Goal: Task Accomplishment & Management: Complete application form

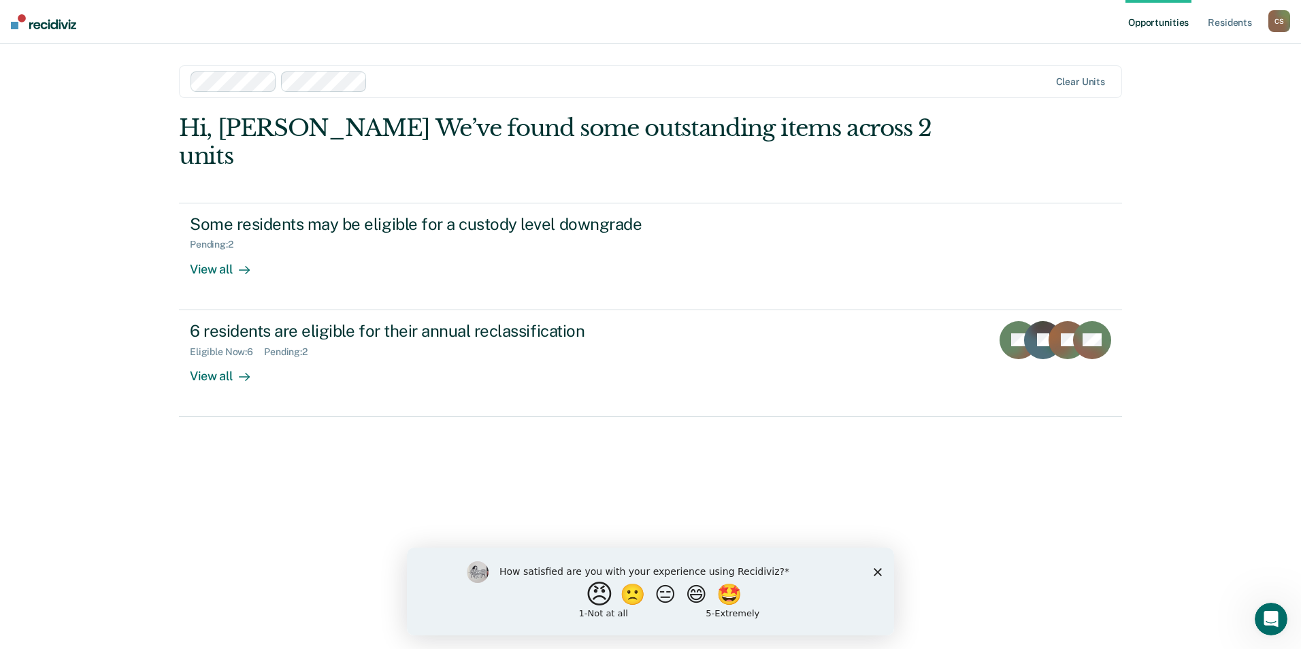
click at [597, 589] on button "😠" at bounding box center [601, 593] width 32 height 27
click at [614, 602] on input "Enter text..." at bounding box center [638, 603] width 279 height 27
type input "E"
drag, startPoint x: 221, startPoint y: 50, endPoint x: 798, endPoint y: 415, distance: 682.5
click at [798, 415] on div "Hi, [PERSON_NAME] We’ve found some outstanding items across 2 units Some reside…" at bounding box center [650, 362] width 943 height 497
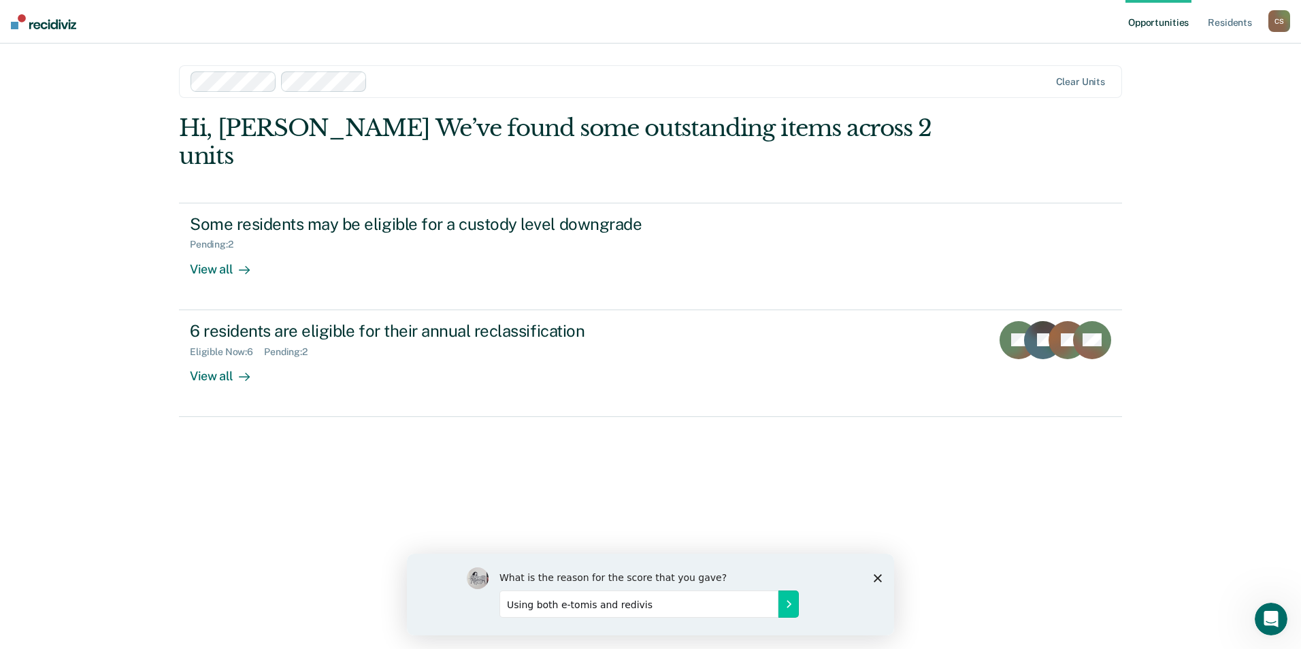
click at [656, 606] on input "Using both e-tomis and redivis" at bounding box center [638, 603] width 279 height 27
click at [661, 606] on input "Using both e-tomis and [PERSON_NAME] is to much." at bounding box center [638, 603] width 279 height 27
click at [699, 605] on input "Using both e-tomis and [PERSON_NAME] is too much." at bounding box center [638, 603] width 279 height 27
type input "Using both e-tomis and [PERSON_NAME] is too much. recidiviz does not have all t…"
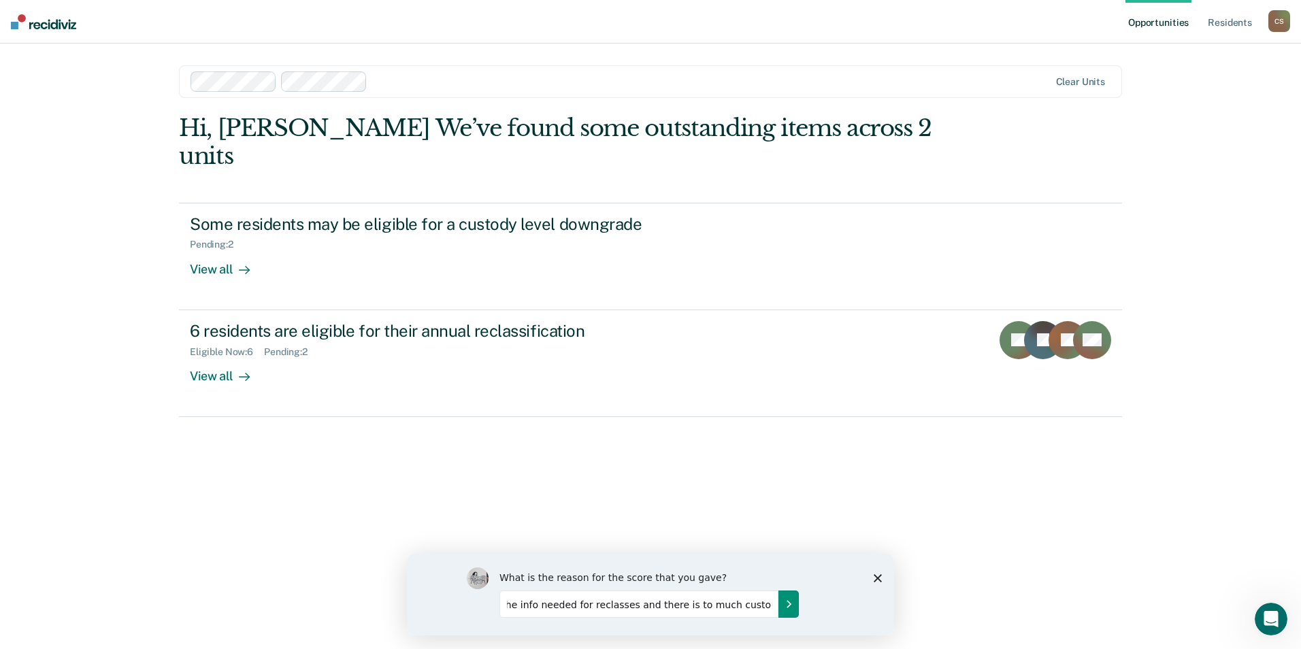
click at [788, 600] on icon "Submit your response" at bounding box center [788, 603] width 11 height 11
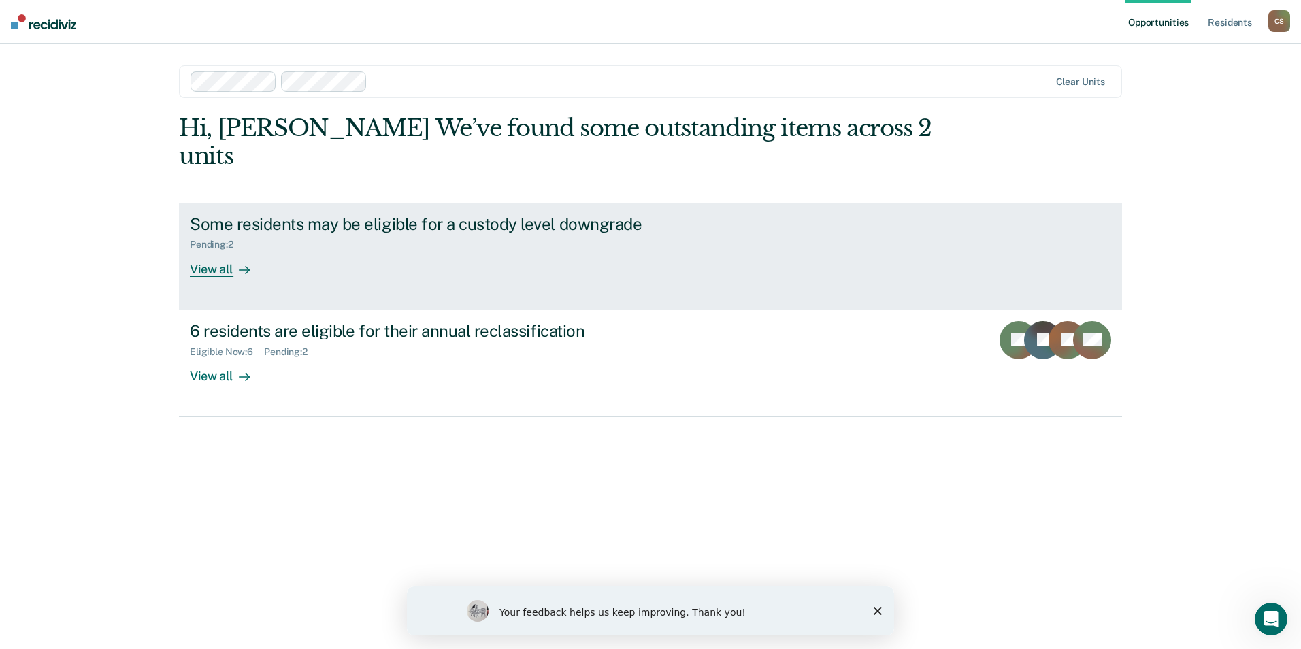
click at [385, 246] on div "Some residents may be eligible for a custody level downgrade Pending : 2 View a…" at bounding box center [445, 245] width 510 height 63
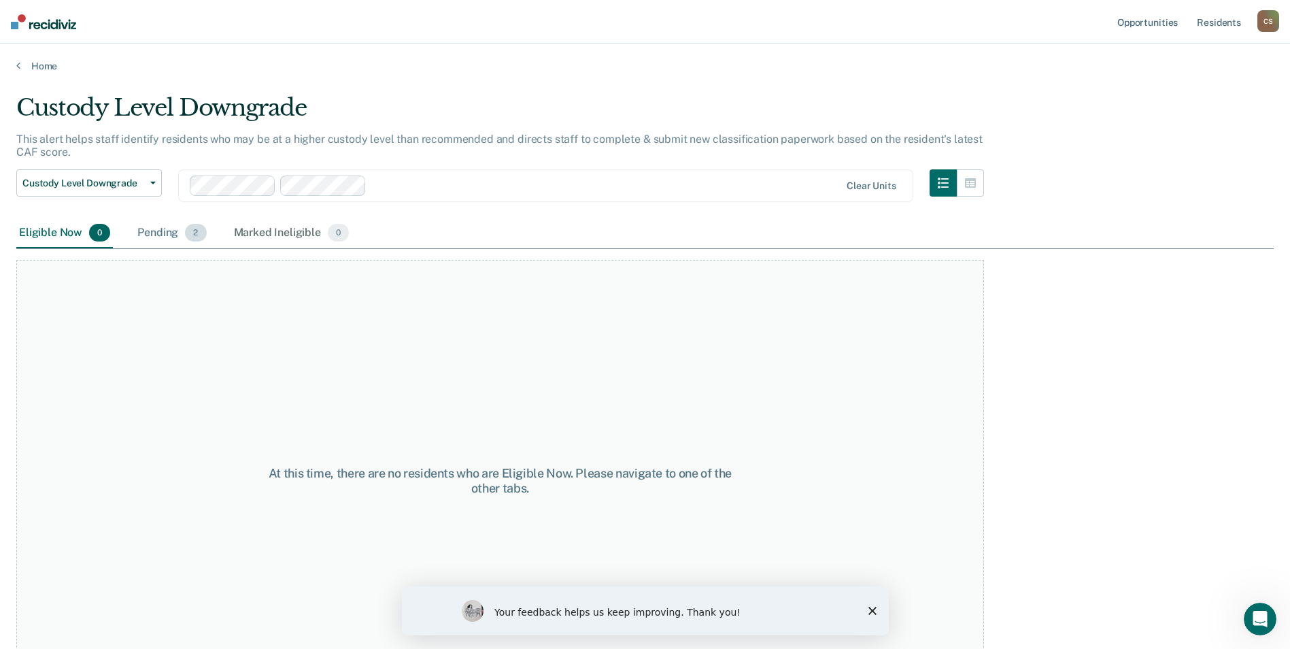
click at [180, 234] on div "Pending 2" at bounding box center [172, 233] width 74 height 30
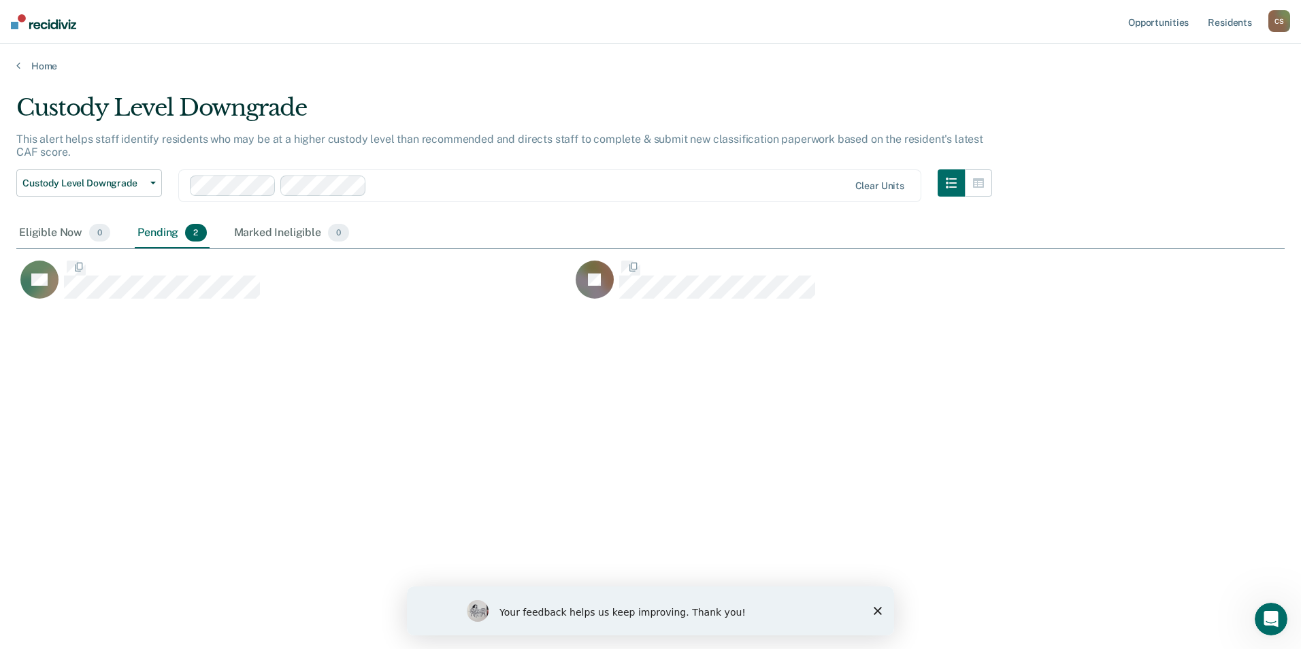
scroll to position [443, 1258]
click at [148, 179] on button "Custody Level Downgrade" at bounding box center [89, 182] width 146 height 27
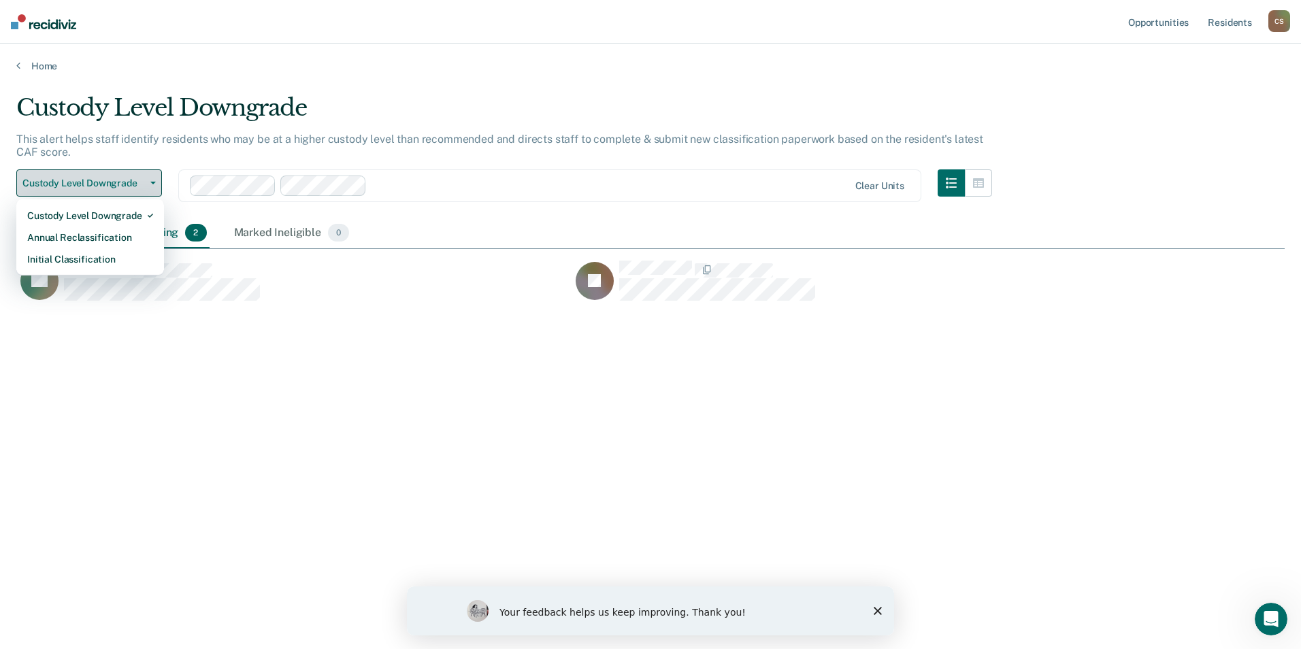
click at [138, 180] on span "Custody Level Downgrade" at bounding box center [83, 184] width 122 height 12
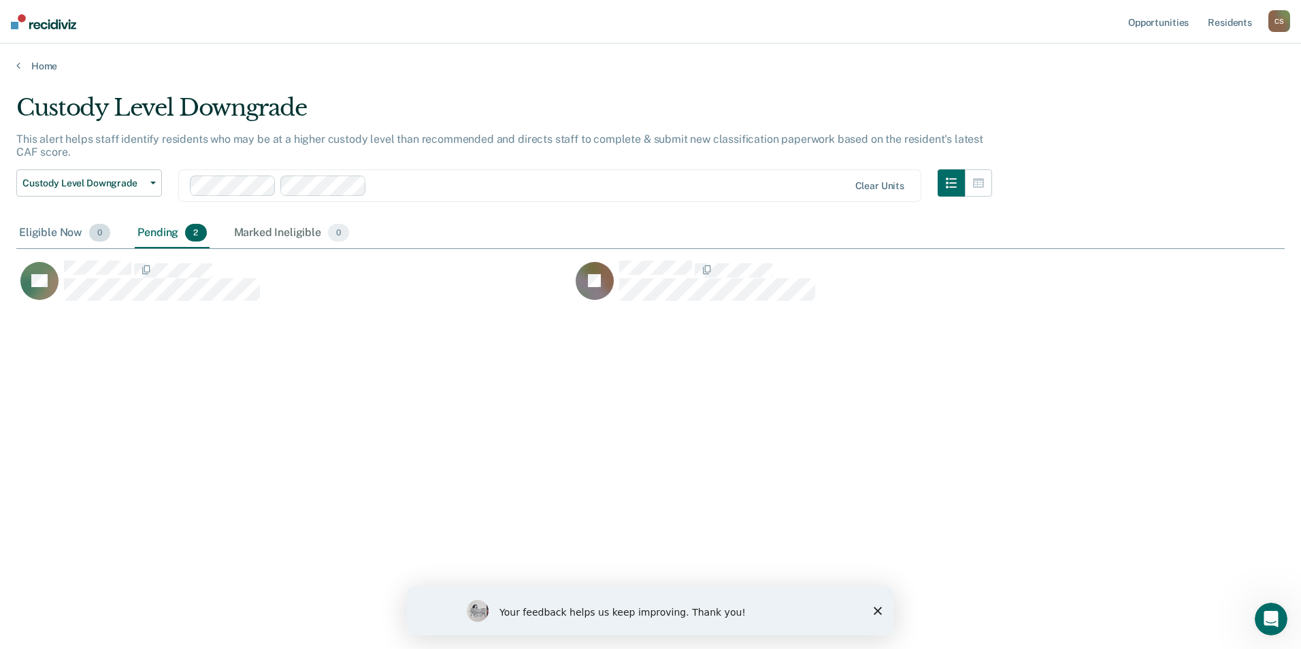
click at [73, 224] on div "Eligible Now 0" at bounding box center [64, 233] width 97 height 30
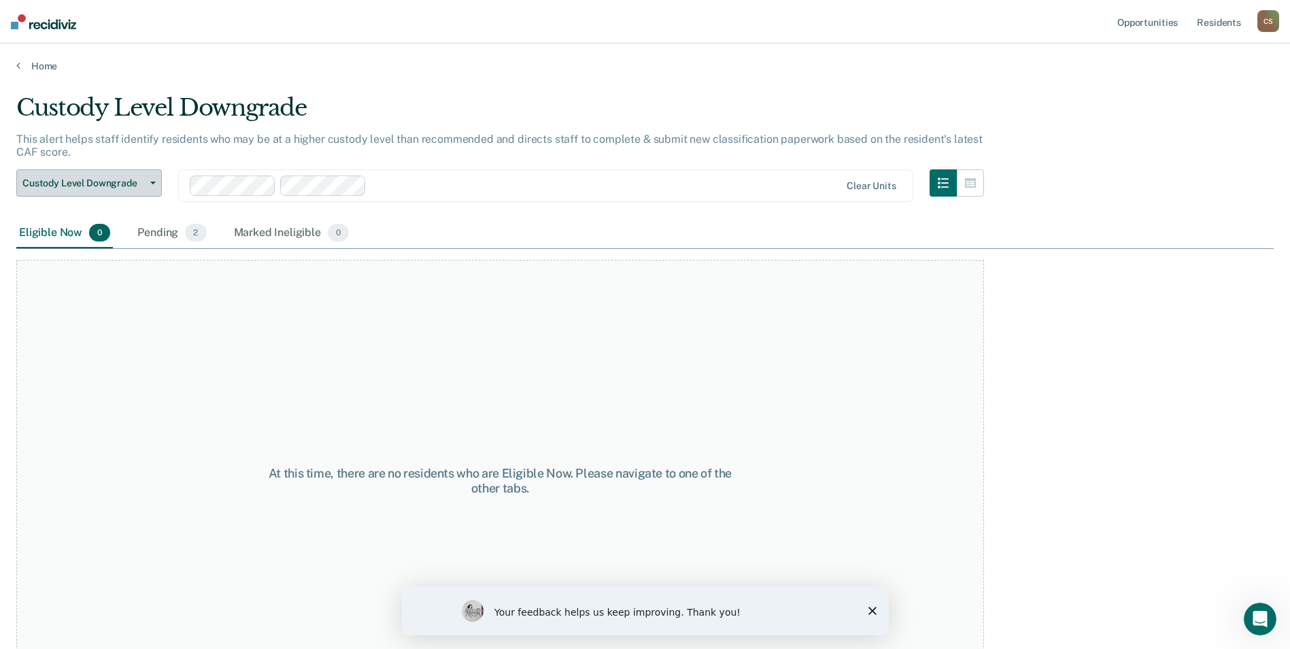
click at [113, 187] on span "Custody Level Downgrade" at bounding box center [83, 184] width 122 height 12
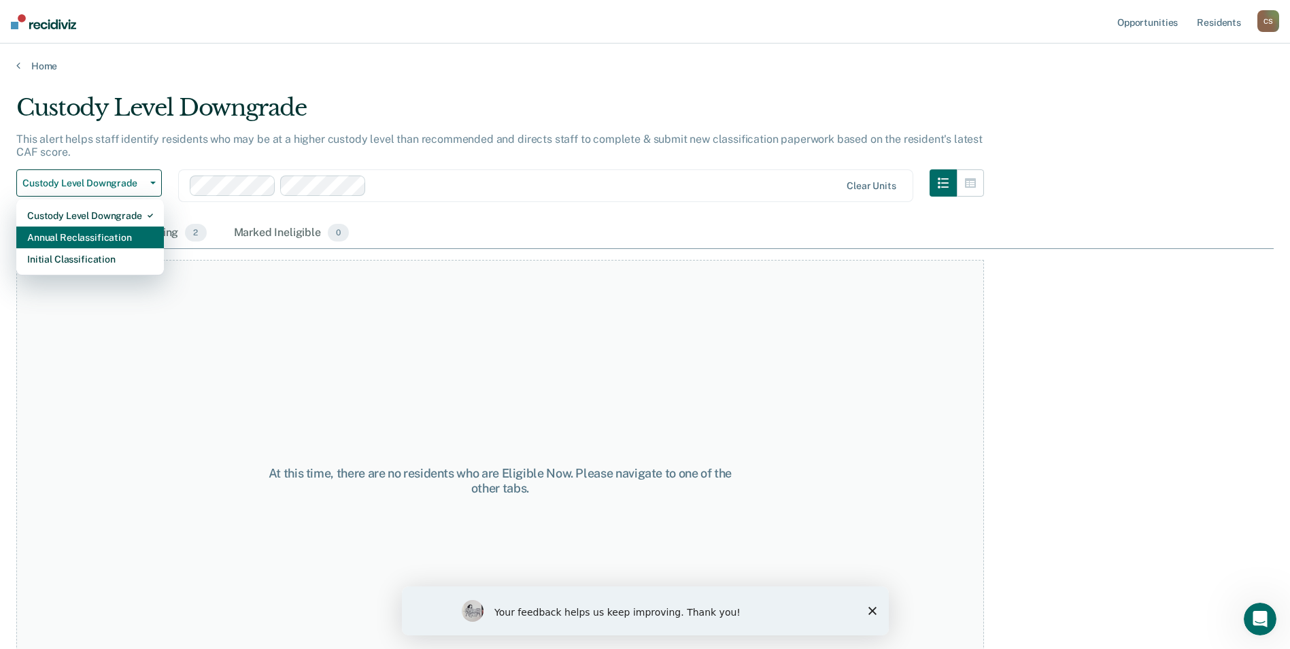
click at [117, 234] on div "Annual Reclassification" at bounding box center [90, 238] width 126 height 22
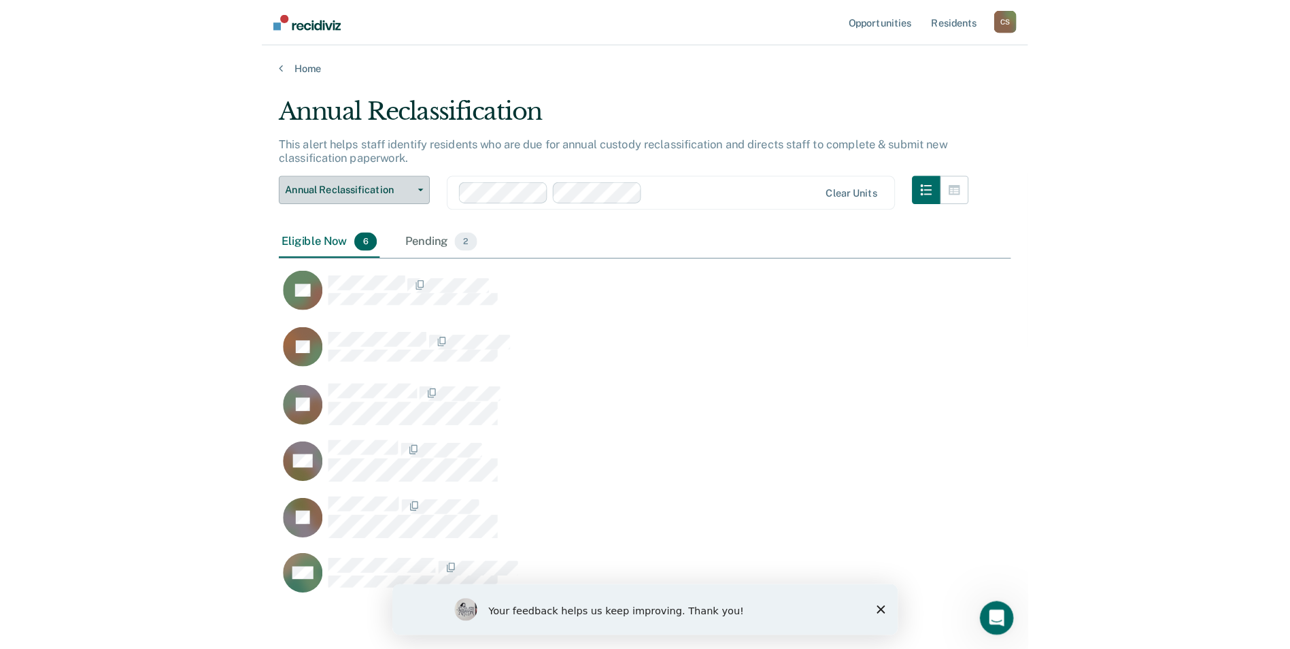
scroll to position [443, 1258]
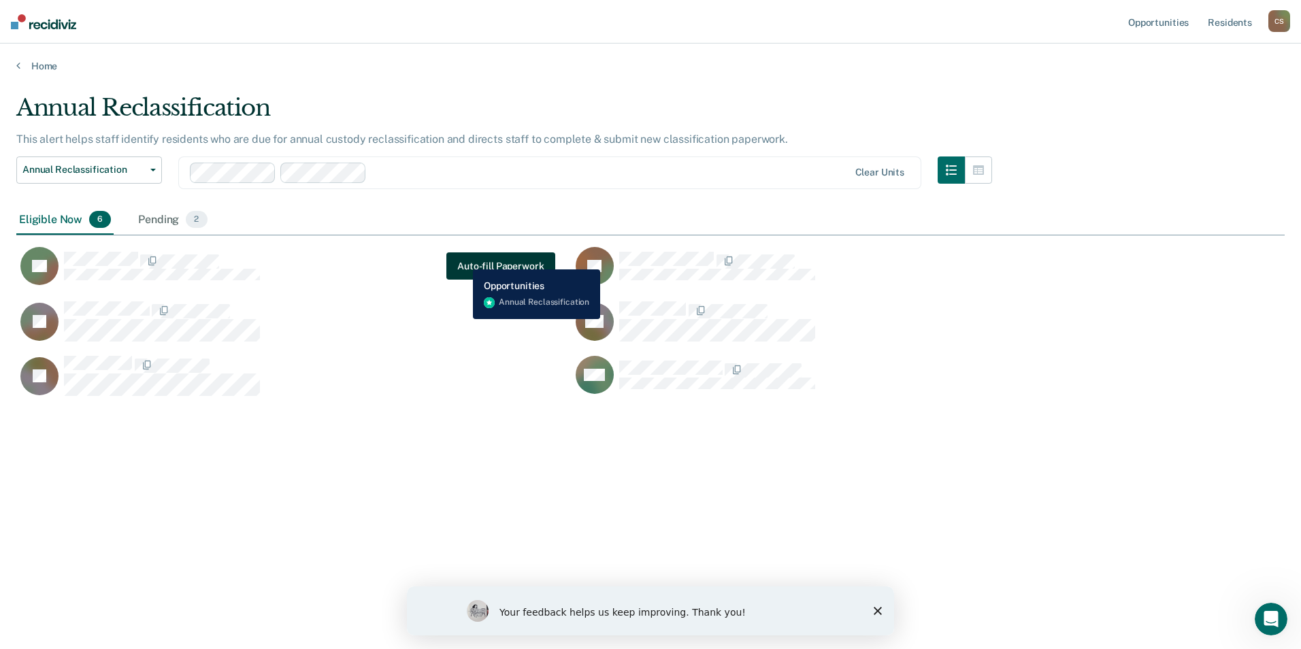
click at [463, 259] on button "Auto-fill Paperwork" at bounding box center [500, 265] width 108 height 27
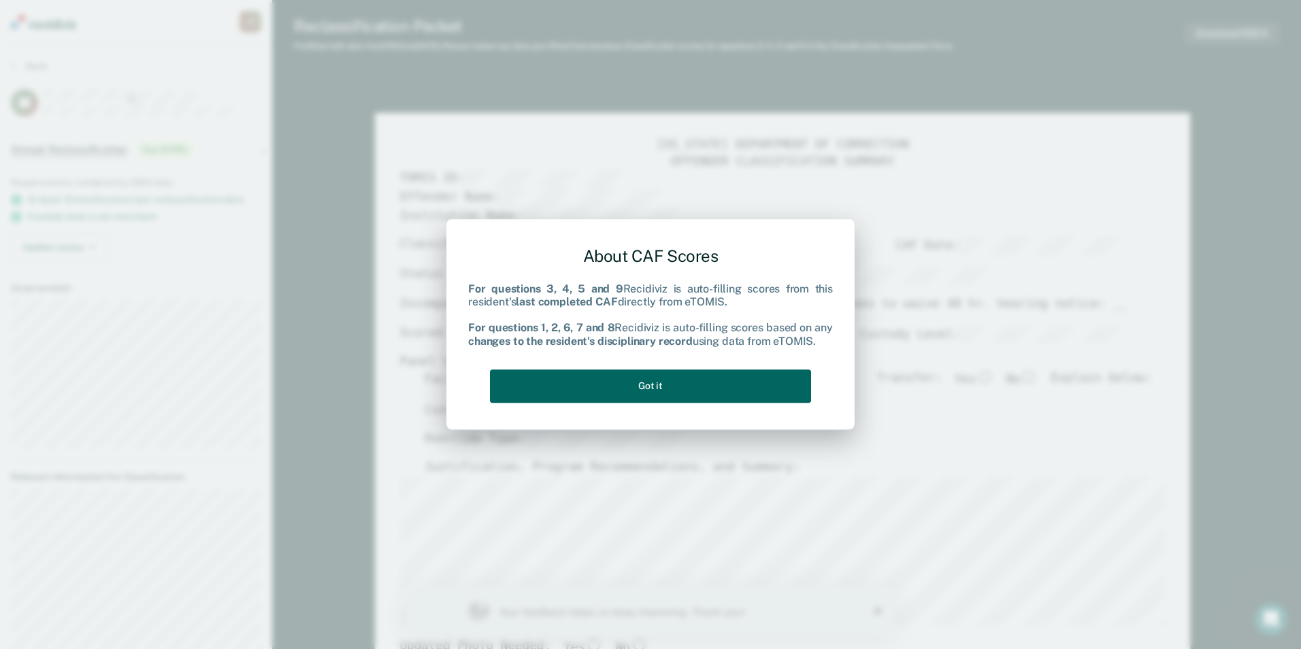
click at [676, 383] on button "Got it" at bounding box center [650, 385] width 321 height 33
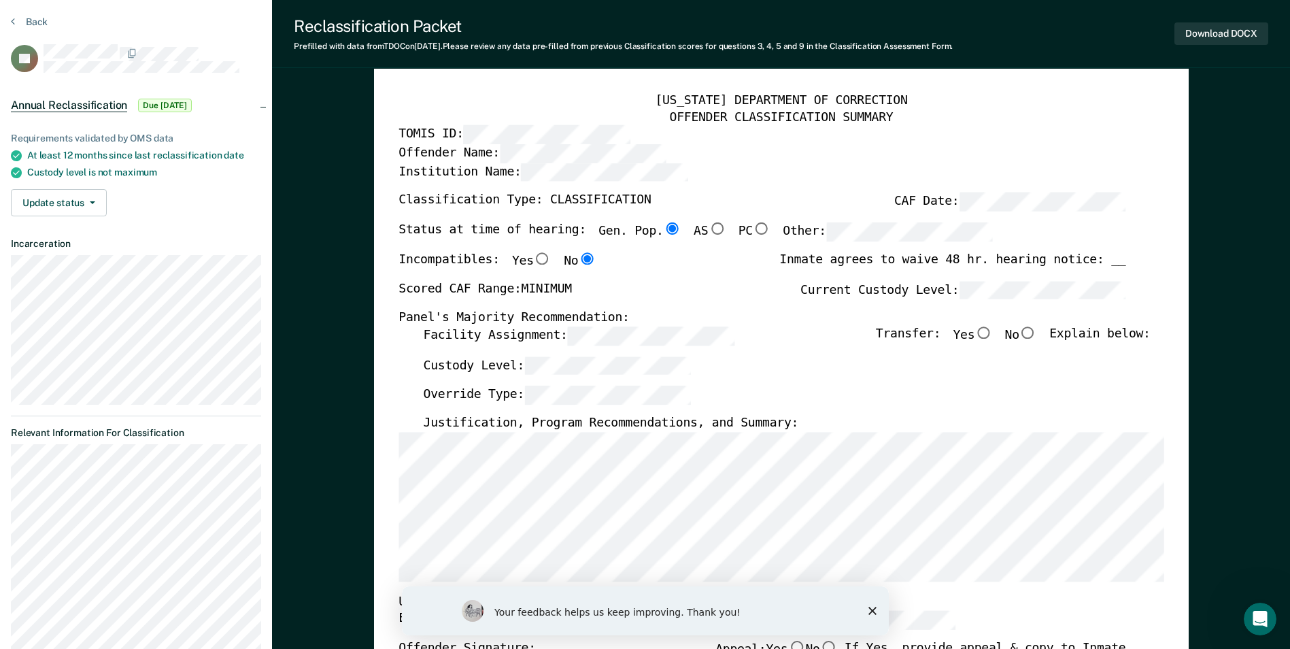
scroll to position [68, 0]
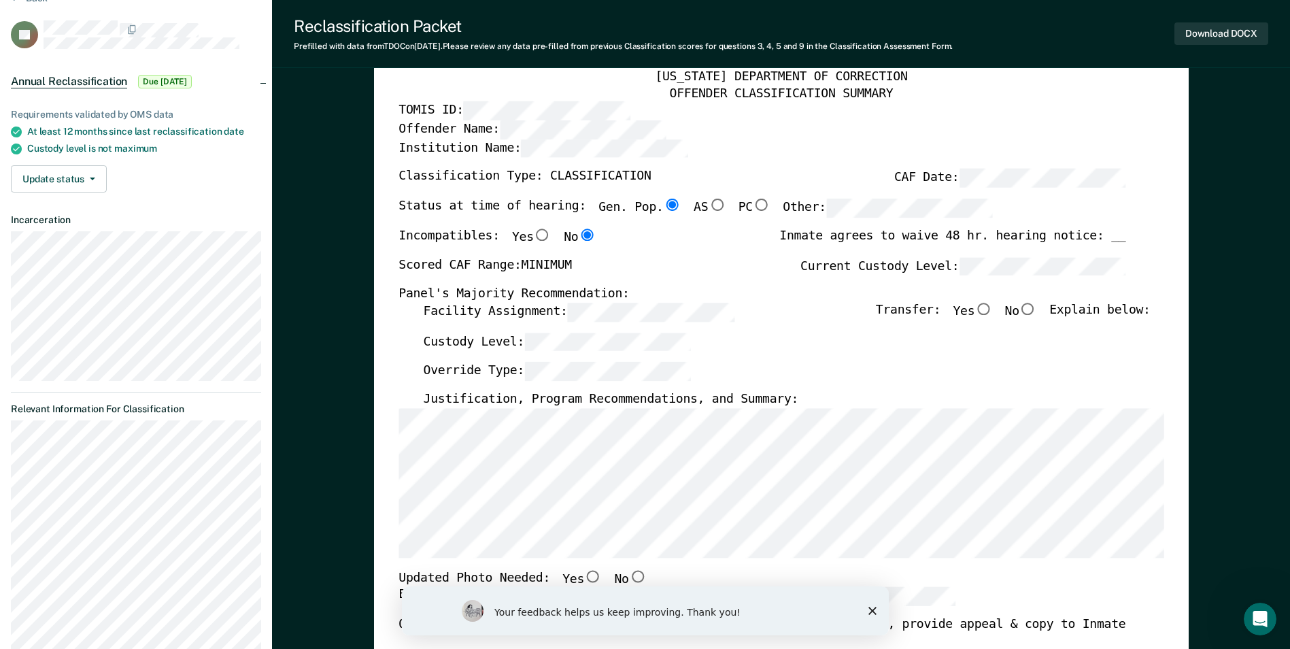
click at [1037, 308] on input "No" at bounding box center [1029, 309] width 18 height 12
type textarea "x"
radio input "true"
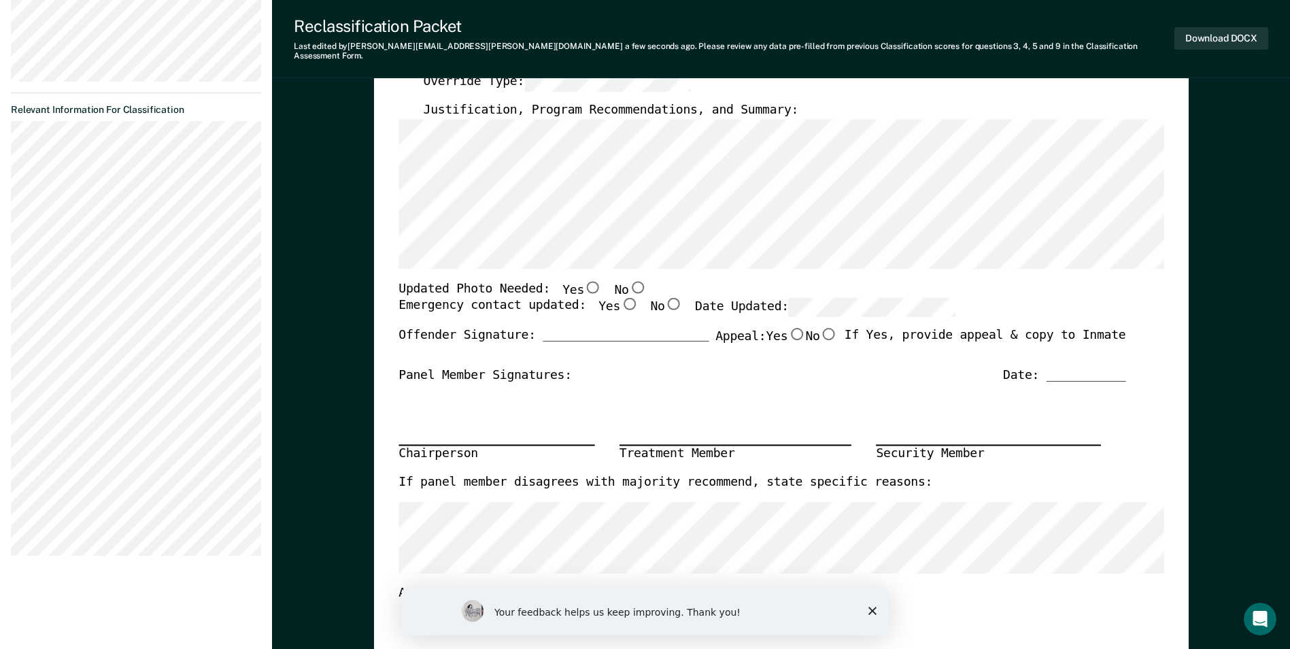
scroll to position [408, 0]
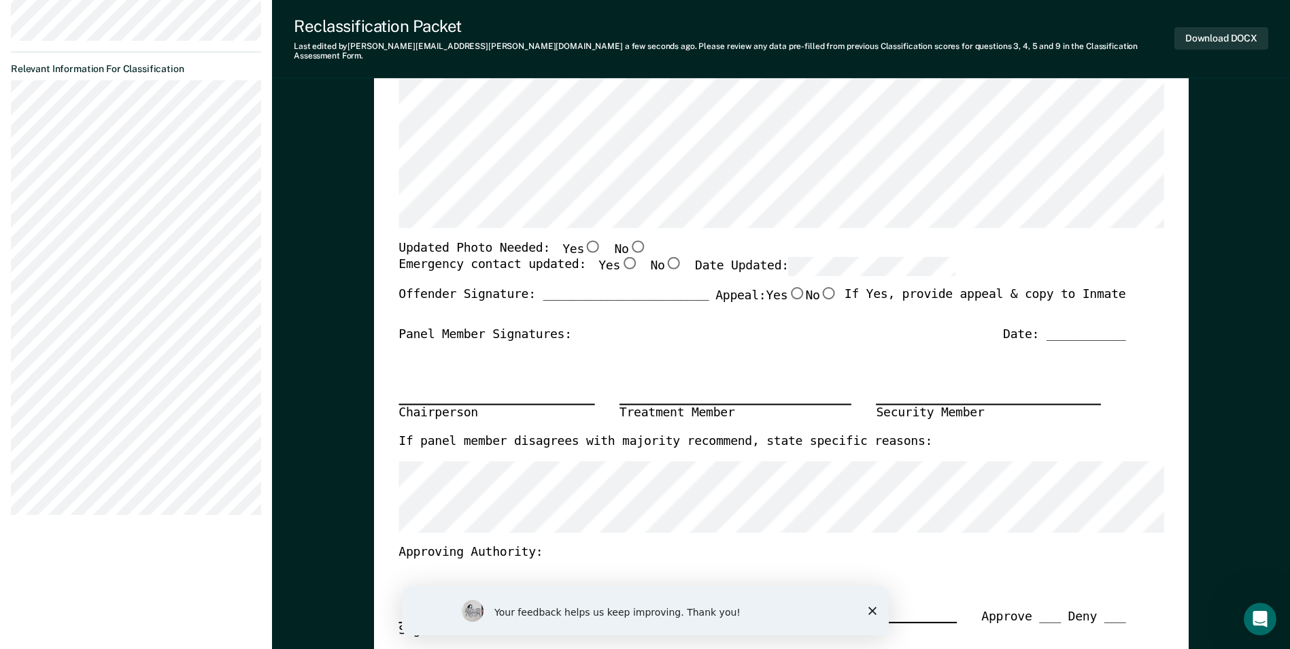
click at [620, 257] on input "Yes" at bounding box center [629, 263] width 18 height 12
type textarea "x"
radio input "true"
click at [629, 239] on input "No" at bounding box center [638, 245] width 18 height 12
type textarea "x"
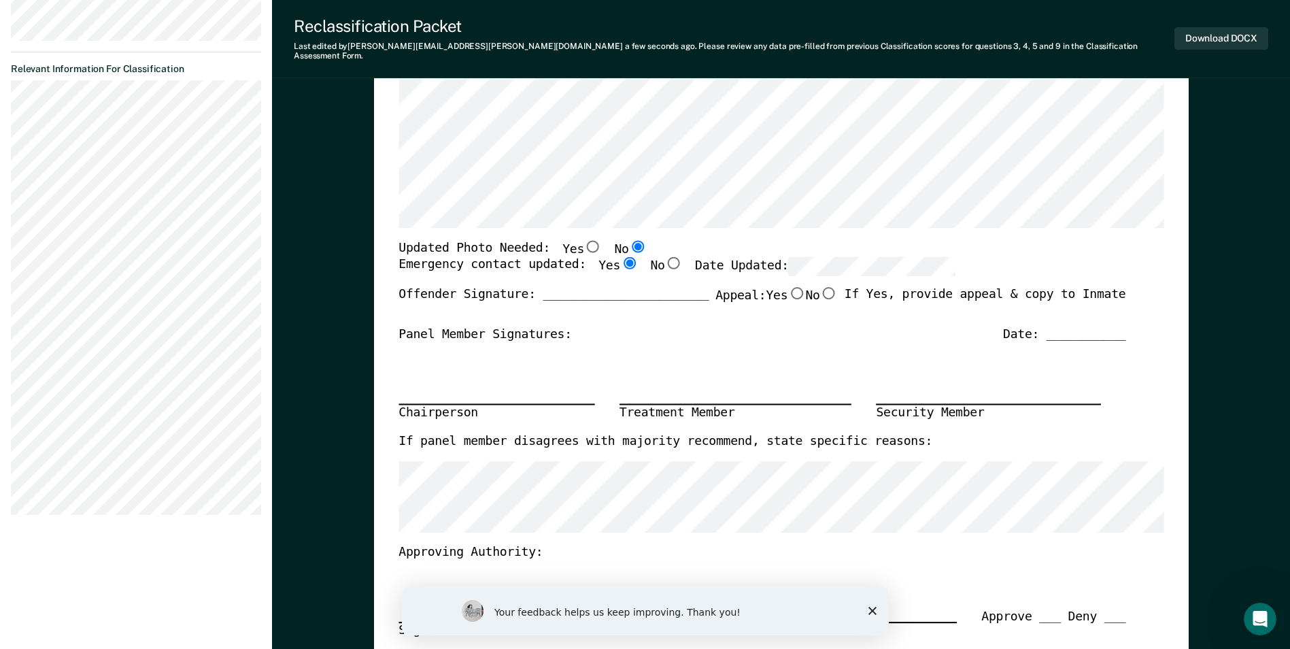
radio input "true"
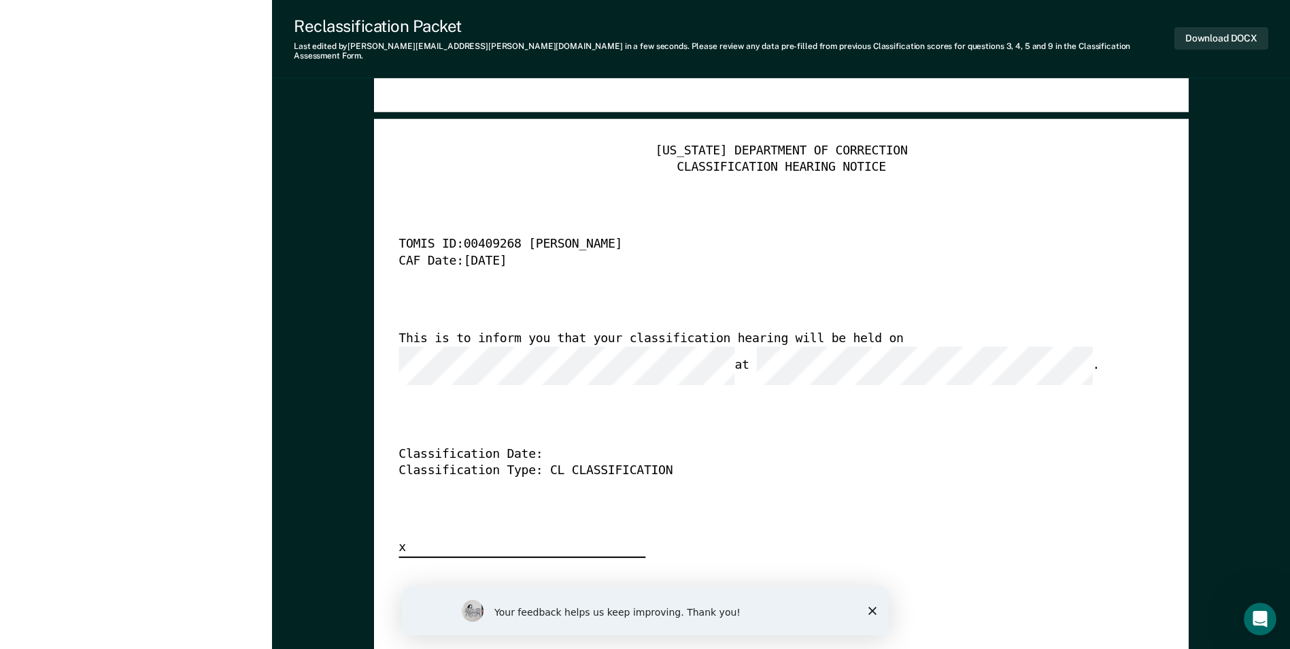
scroll to position [3469, 0]
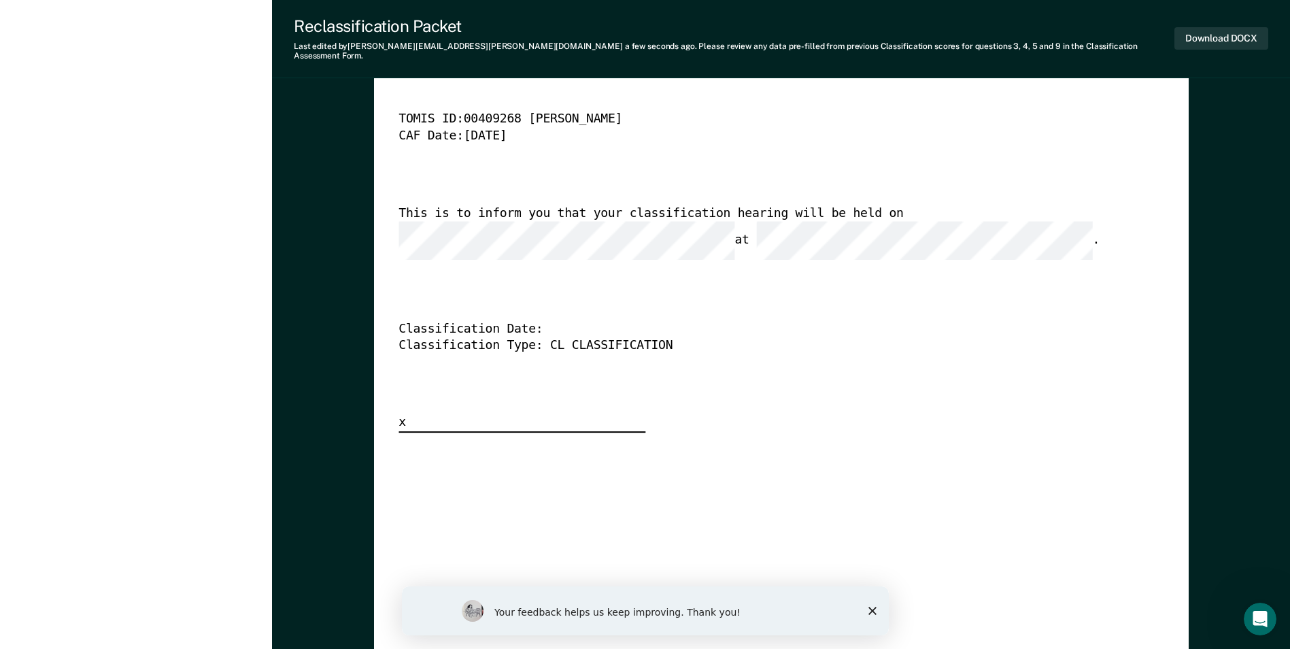
drag, startPoint x: 871, startPoint y: 608, endPoint x: 1273, endPoint y: 1174, distance: 693.9
click at [871, 608] on icon "Close survey" at bounding box center [872, 611] width 8 height 8
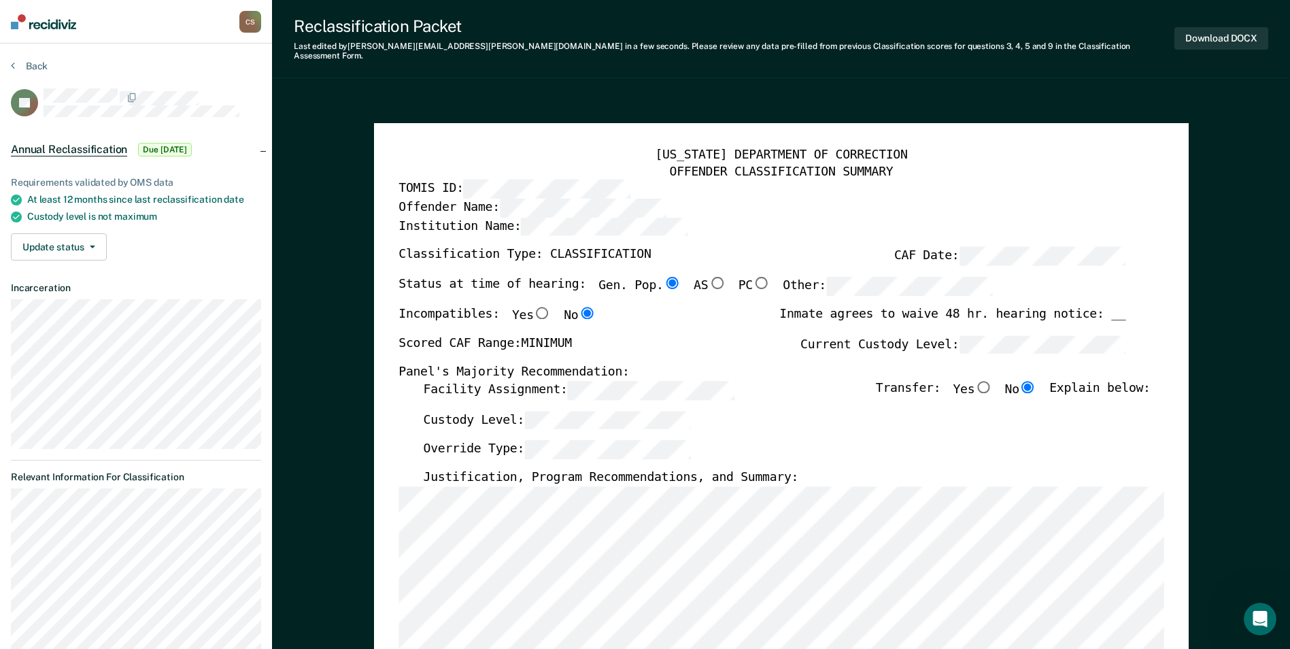
scroll to position [136, 0]
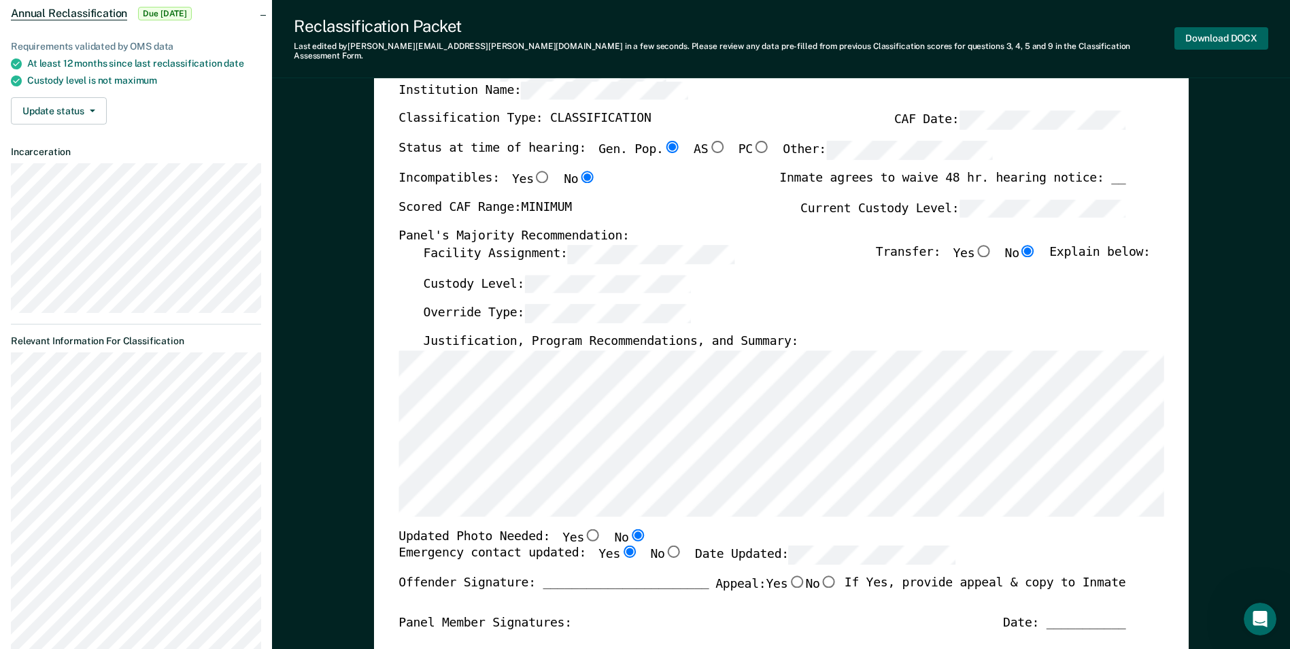
click at [1229, 35] on button "Download DOCX" at bounding box center [1222, 38] width 94 height 22
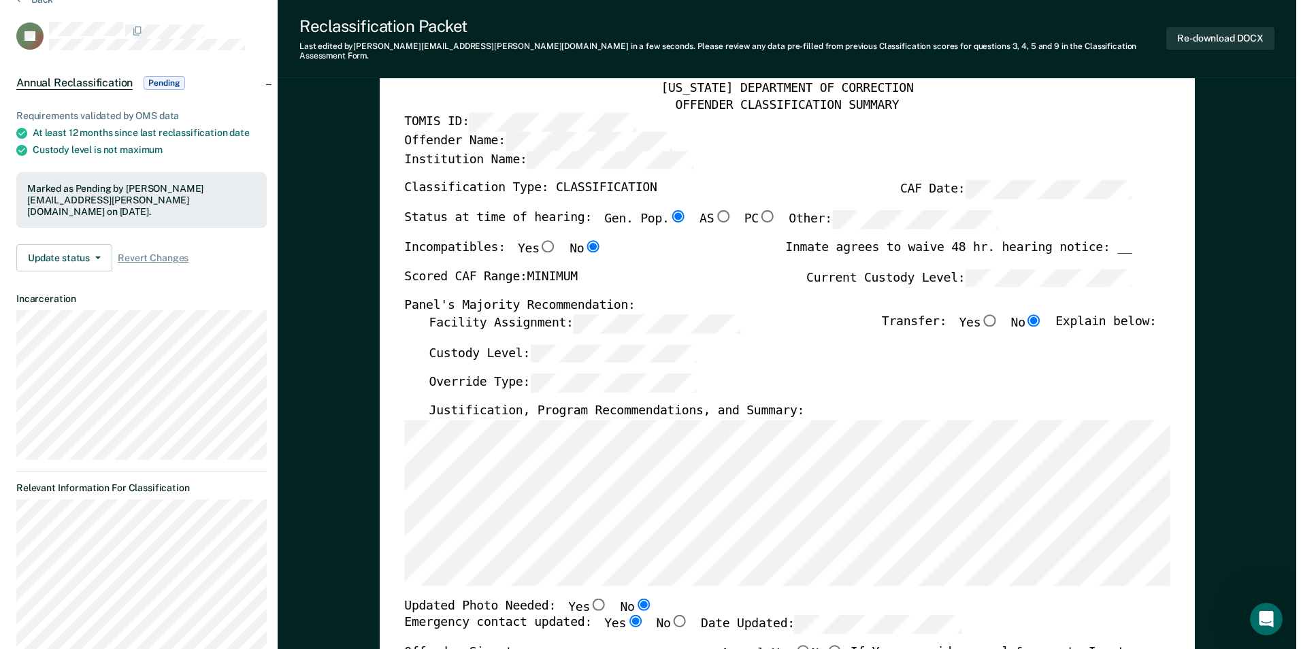
scroll to position [0, 0]
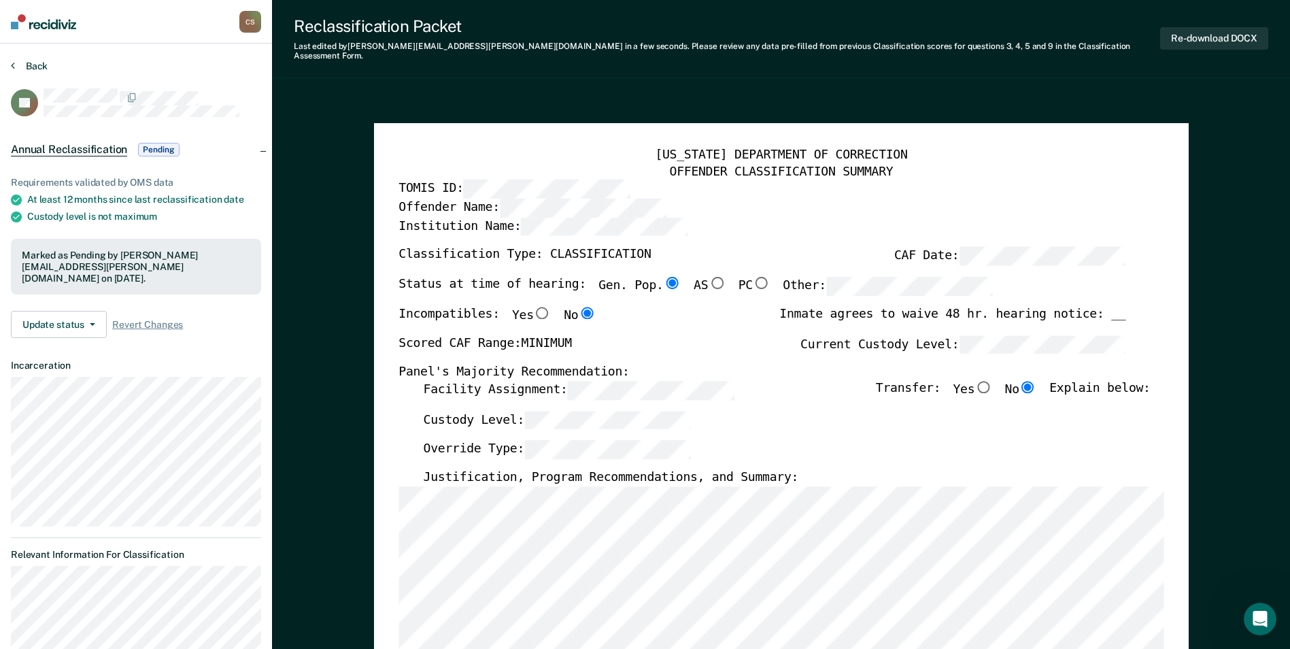
click at [39, 63] on button "Back" at bounding box center [29, 66] width 37 height 12
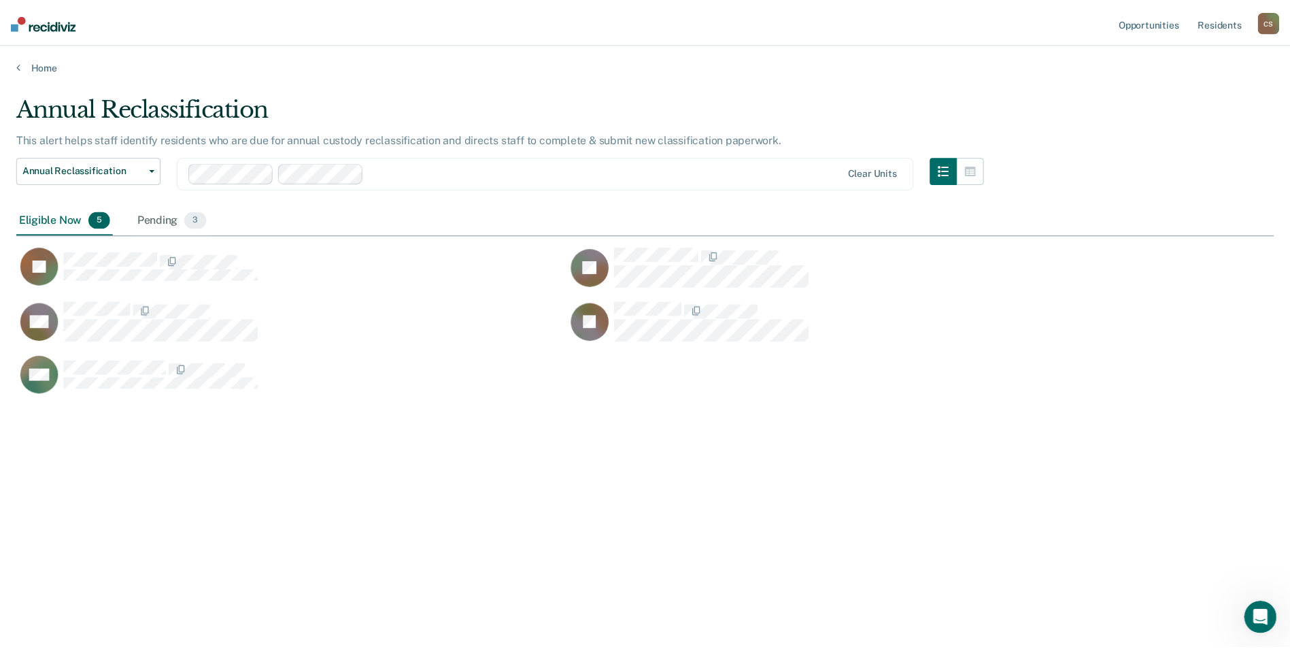
scroll to position [443, 1258]
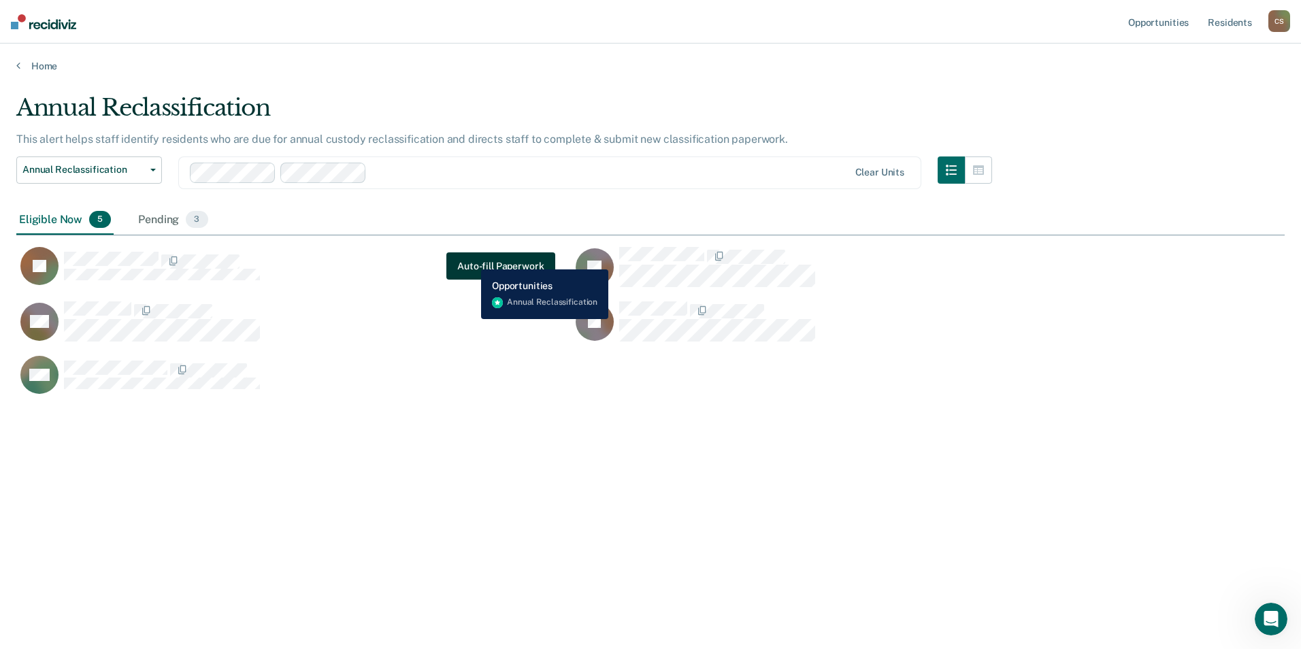
click at [471, 259] on button "Auto-fill Paperwork" at bounding box center [500, 265] width 108 height 27
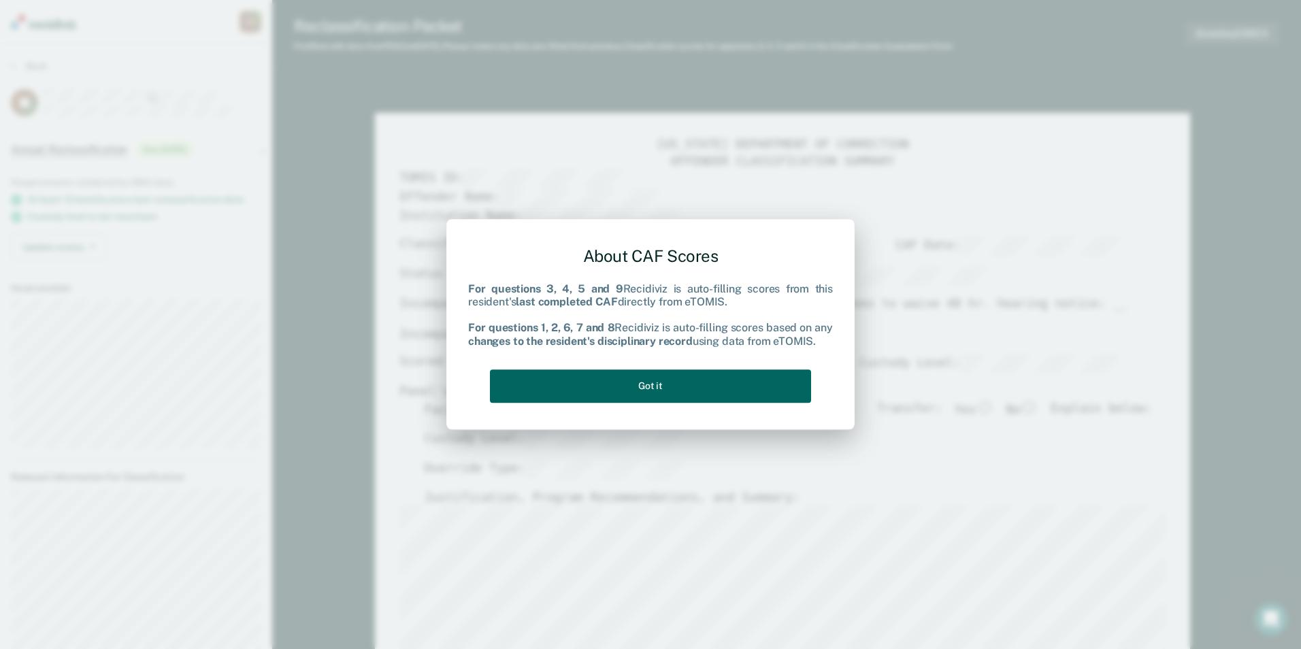
click at [503, 380] on button "Got it" at bounding box center [650, 385] width 321 height 33
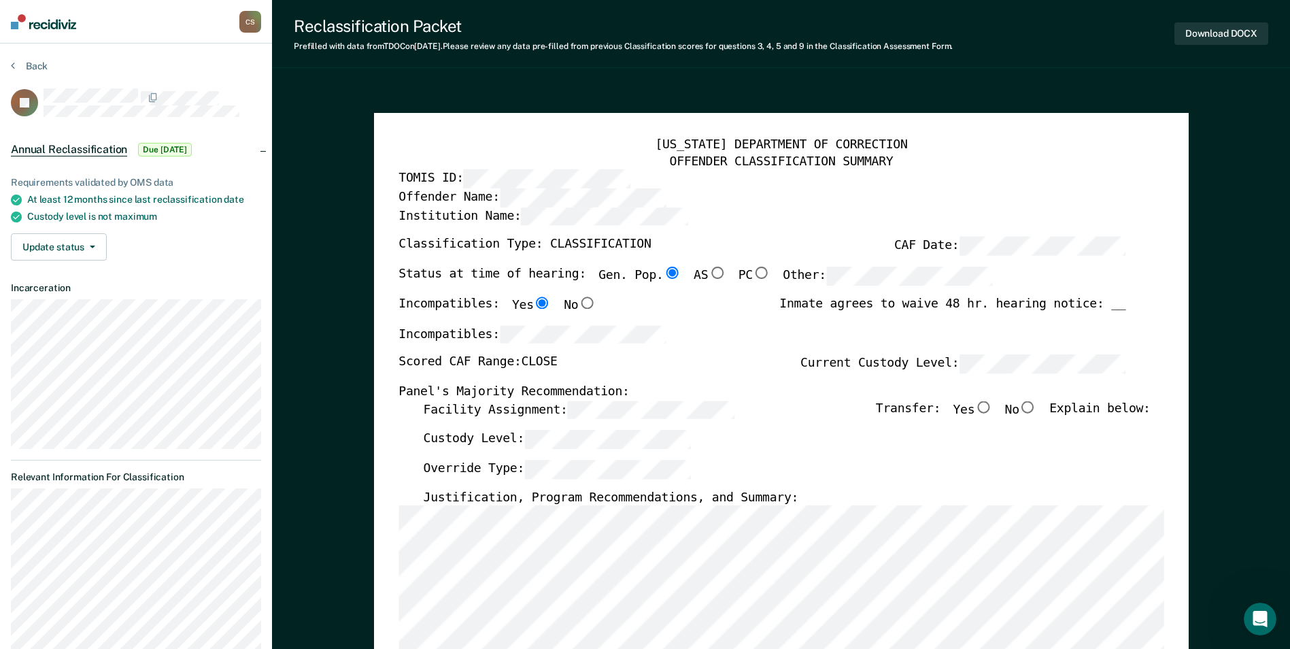
drag, startPoint x: 1038, startPoint y: 407, endPoint x: 1028, endPoint y: 407, distance: 10.2
click at [1037, 407] on input "No" at bounding box center [1029, 407] width 18 height 12
type textarea "x"
radio input "true"
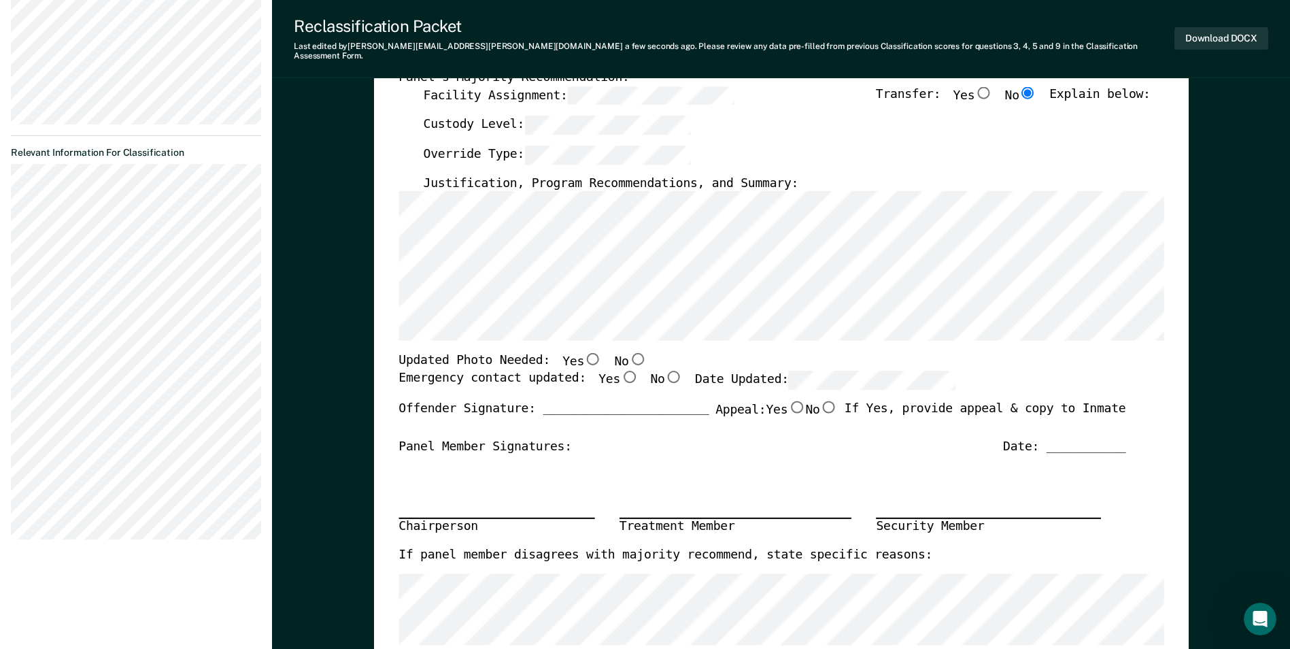
scroll to position [340, 0]
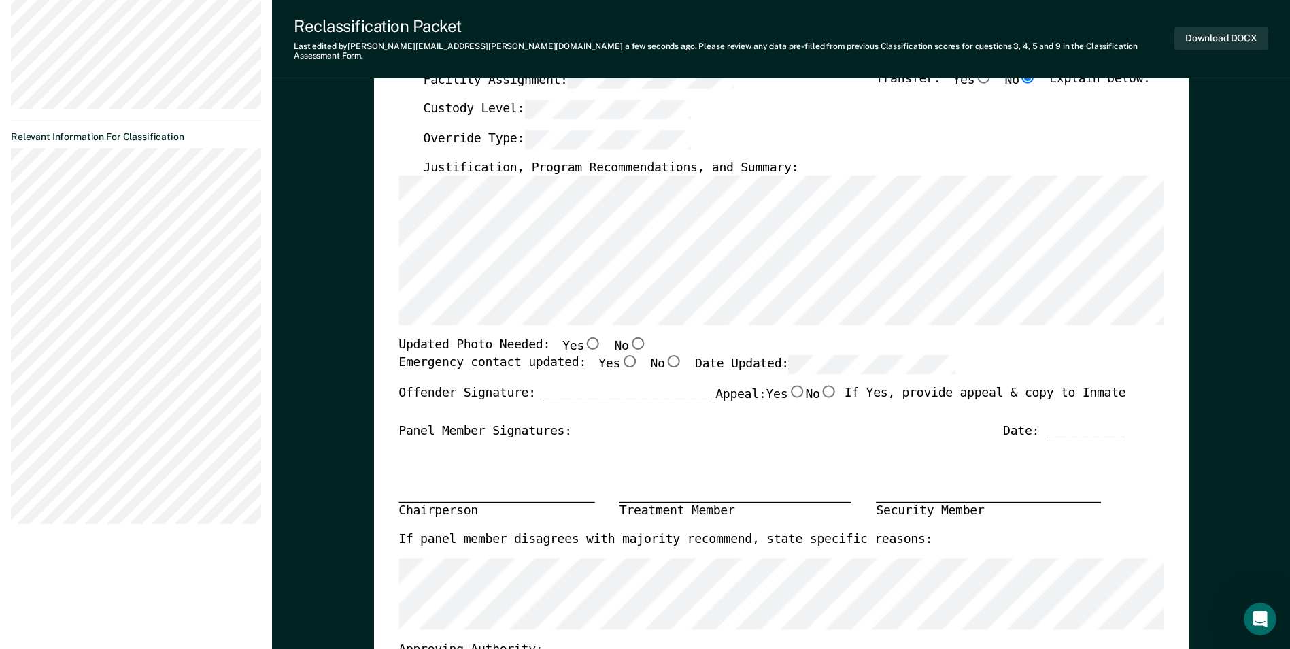
drag, startPoint x: 619, startPoint y: 331, endPoint x: 591, endPoint y: 322, distance: 29.1
click at [629, 337] on input "No" at bounding box center [638, 343] width 18 height 12
type textarea "x"
radio input "true"
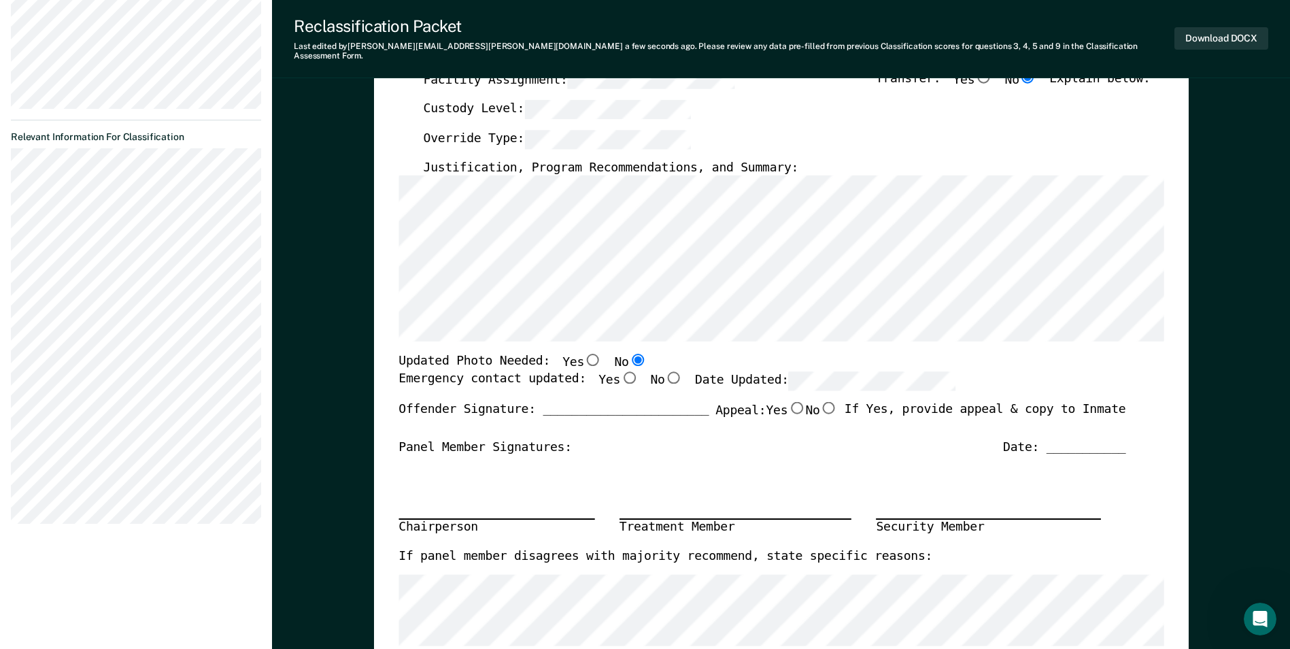
click at [620, 371] on input "Yes" at bounding box center [629, 377] width 18 height 12
type textarea "x"
radio input "true"
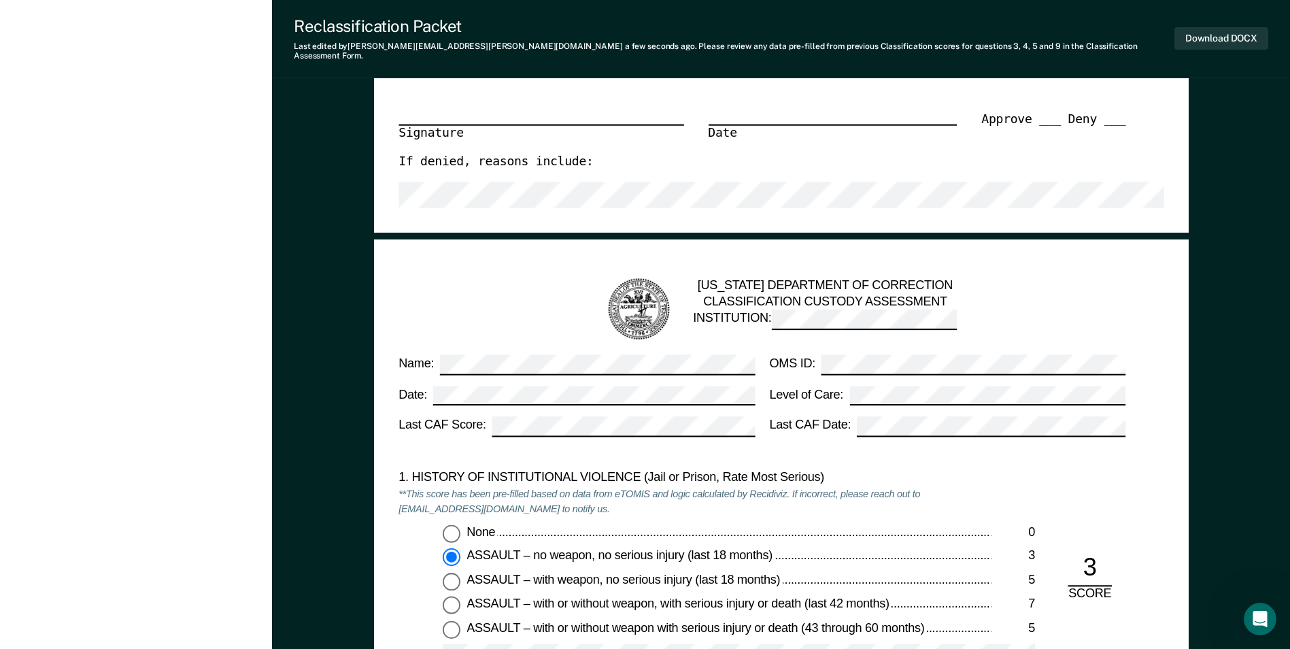
scroll to position [1361, 0]
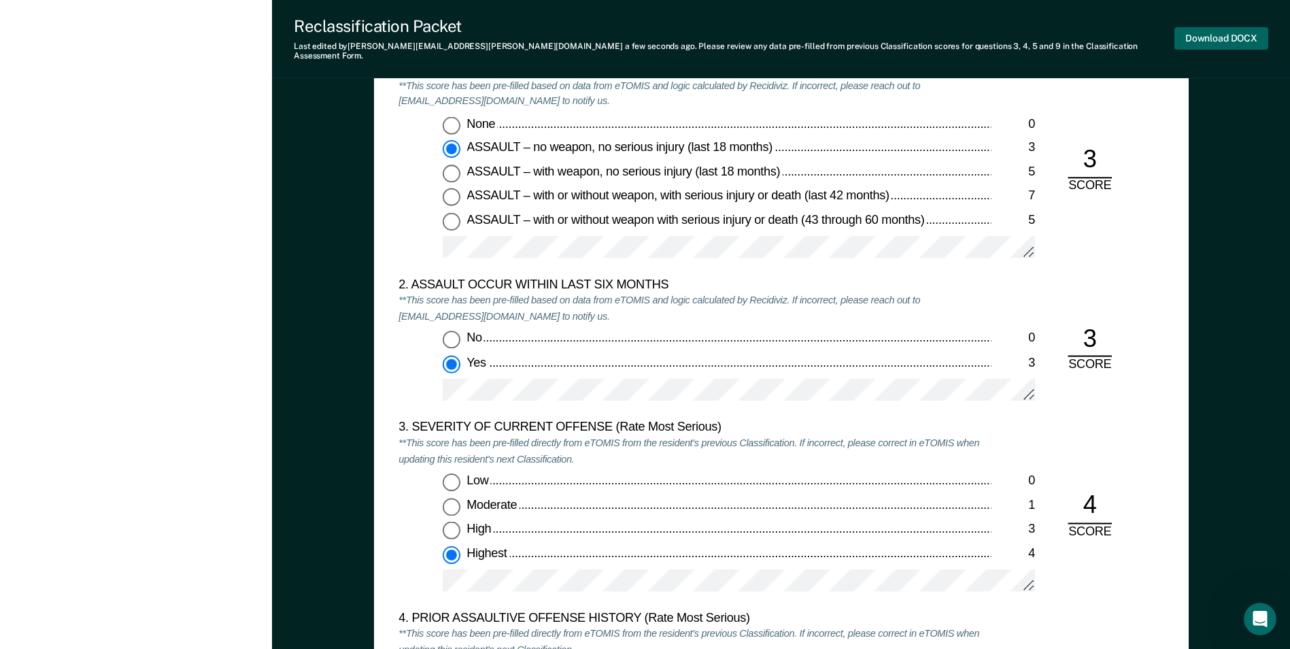
click at [1201, 29] on button "Download DOCX" at bounding box center [1222, 38] width 94 height 22
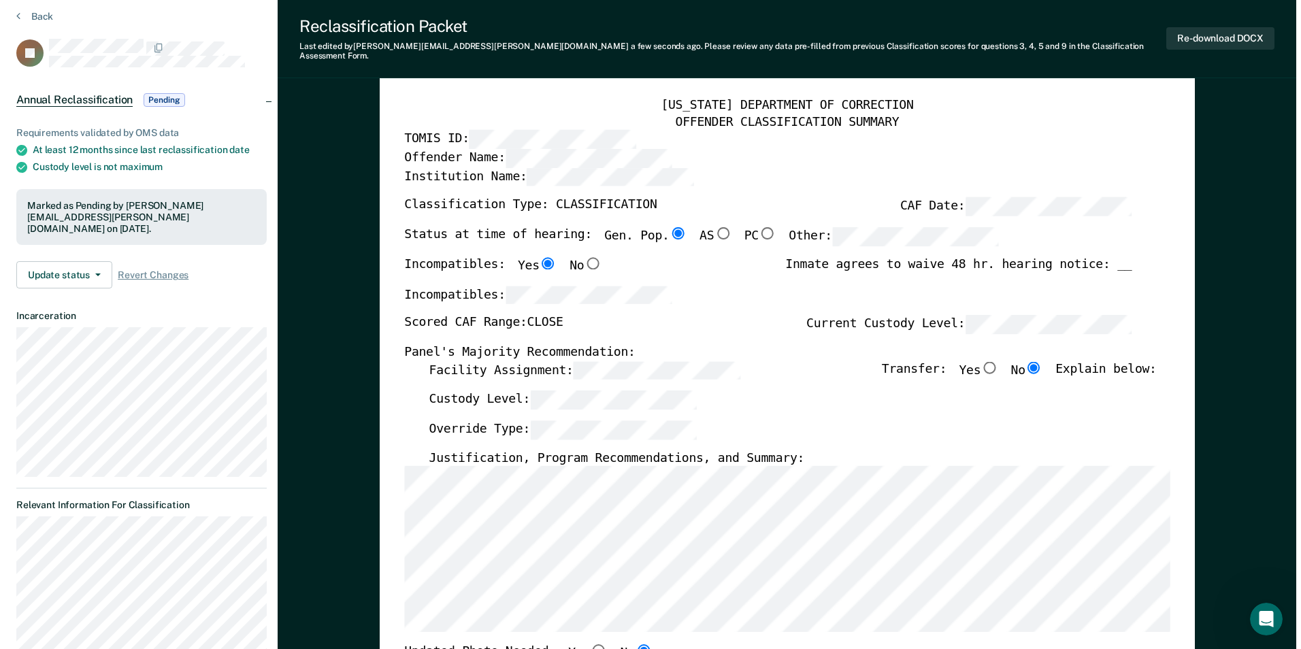
scroll to position [0, 0]
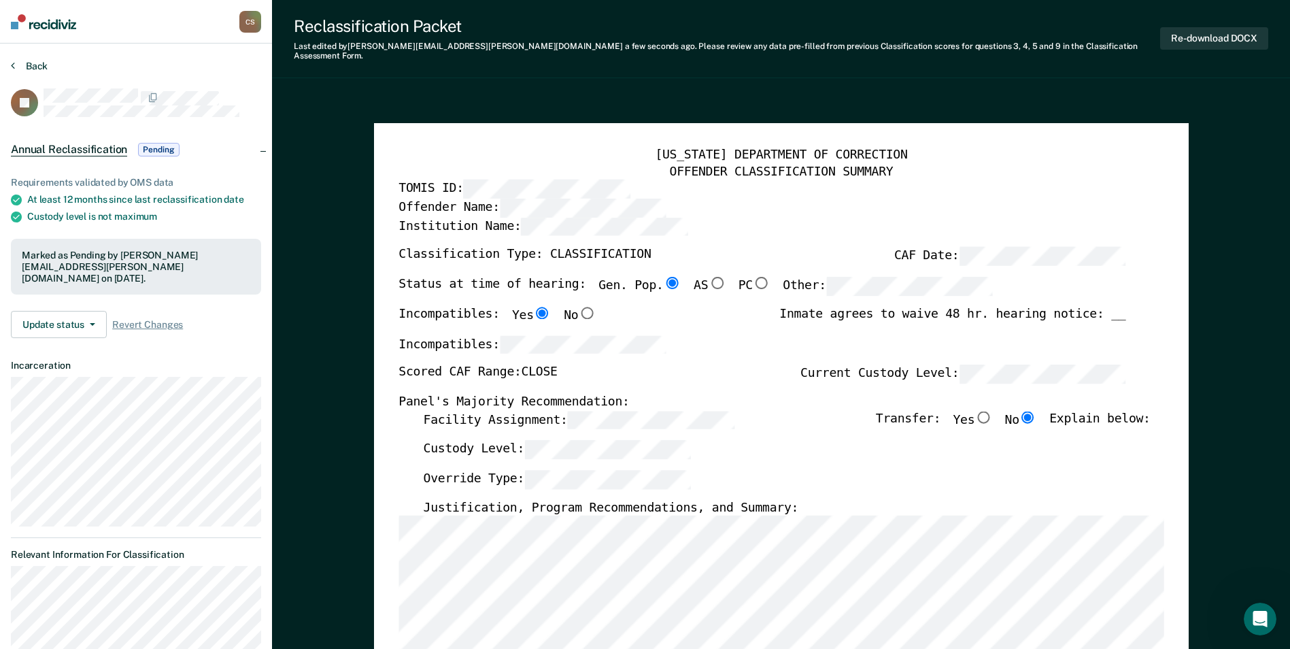
click at [35, 65] on button "Back" at bounding box center [29, 66] width 37 height 12
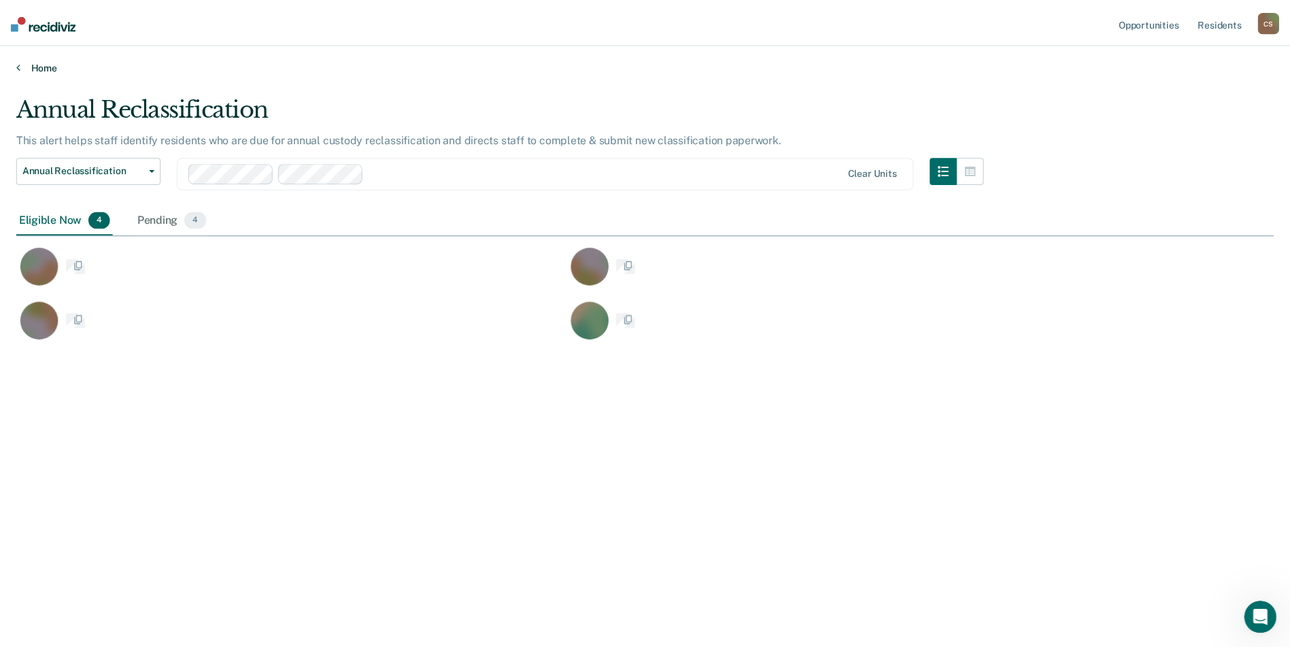
scroll to position [443, 1258]
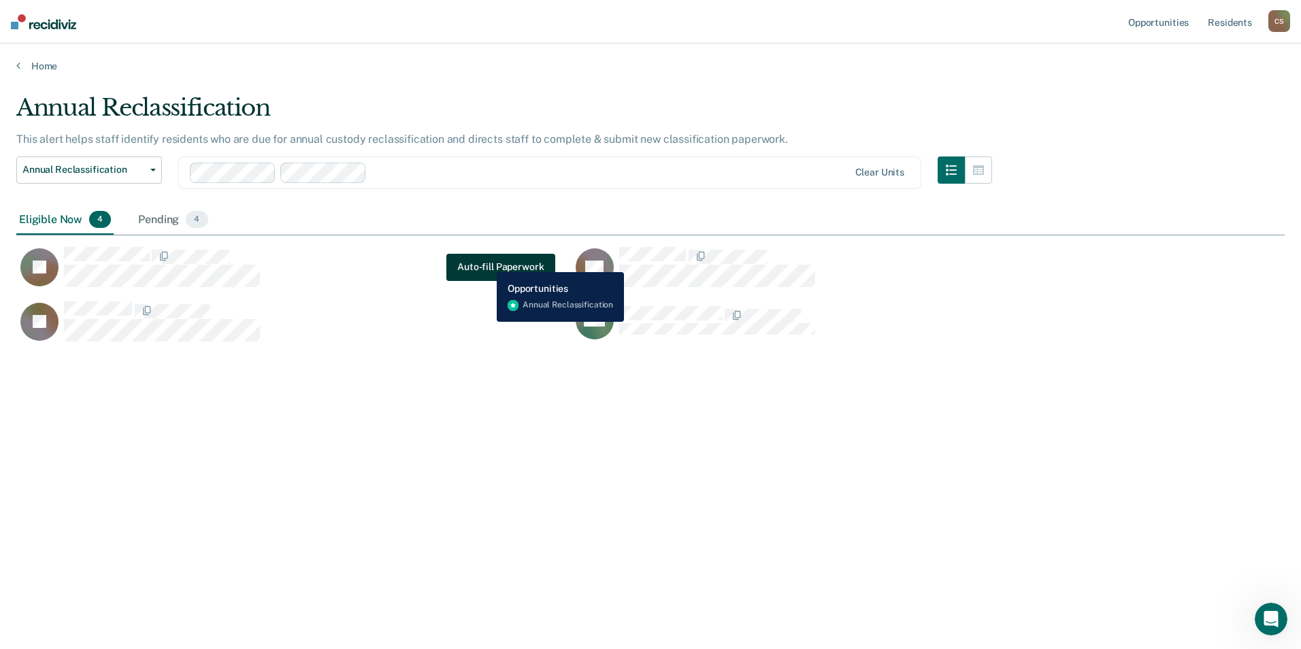
click at [486, 262] on button "Auto-fill Paperwork" at bounding box center [500, 267] width 108 height 27
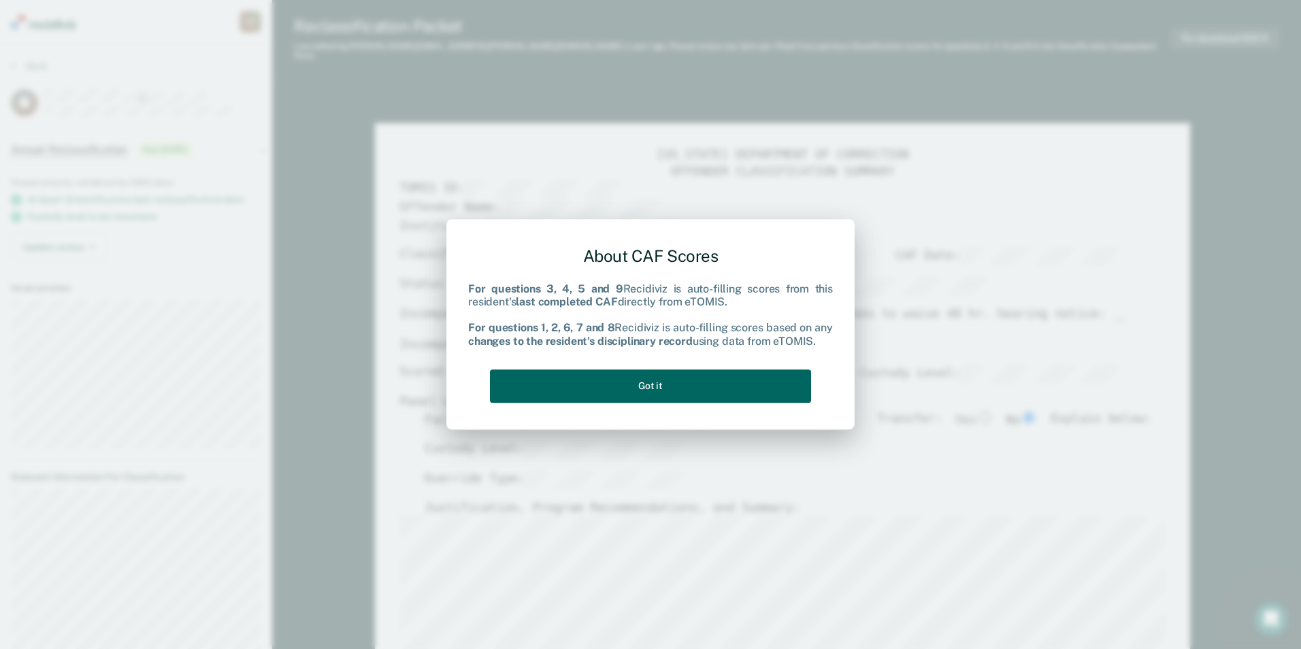
click at [646, 392] on button "Got it" at bounding box center [650, 385] width 321 height 33
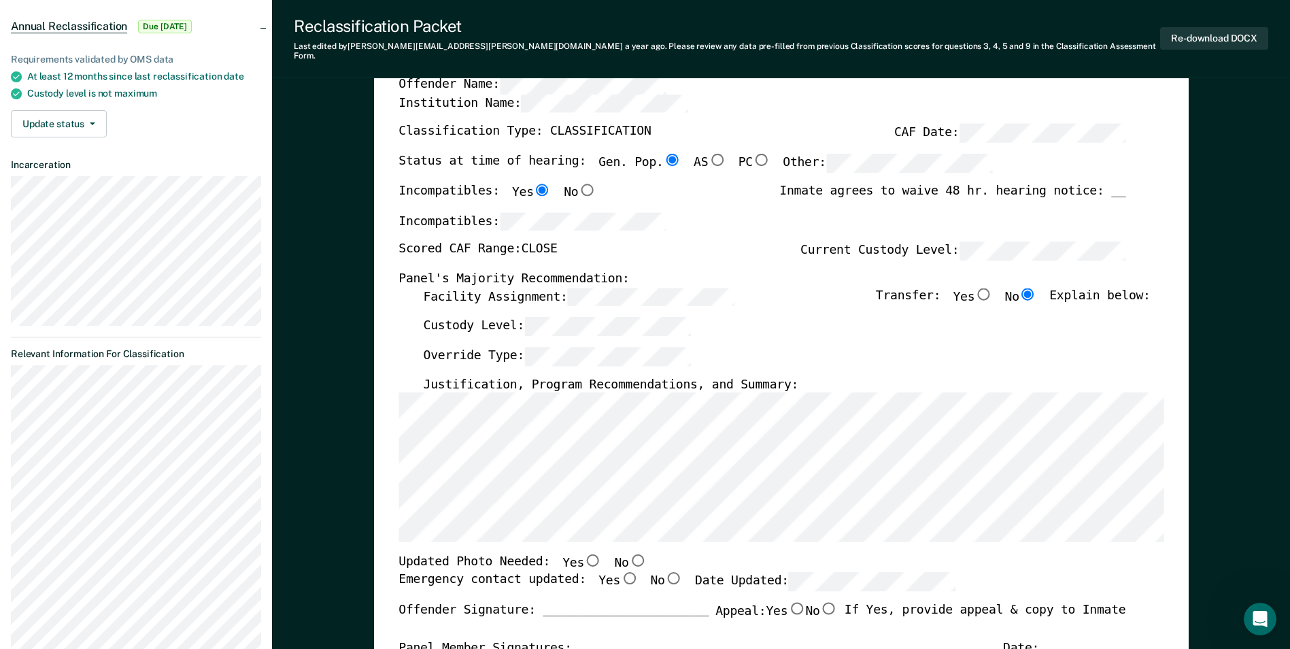
scroll to position [204, 0]
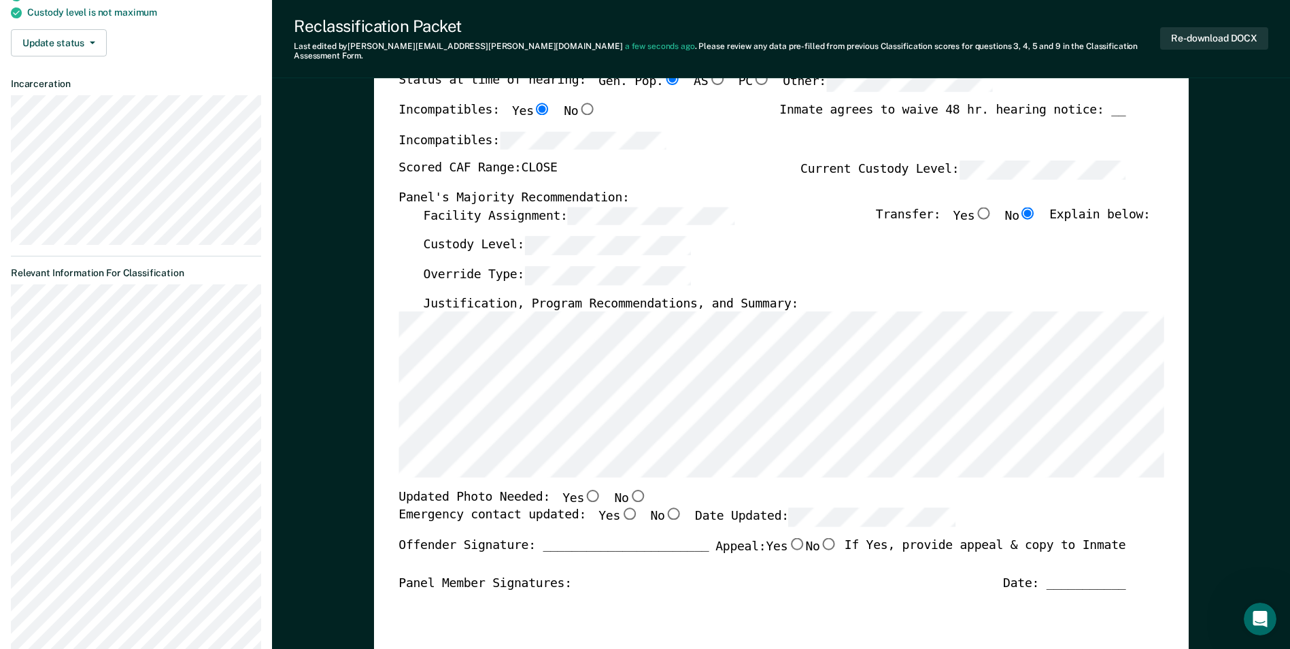
click at [584, 490] on input "Yes" at bounding box center [593, 496] width 18 height 12
type textarea "x"
radio input "true"
click at [620, 507] on input "Yes" at bounding box center [629, 513] width 18 height 12
type textarea "x"
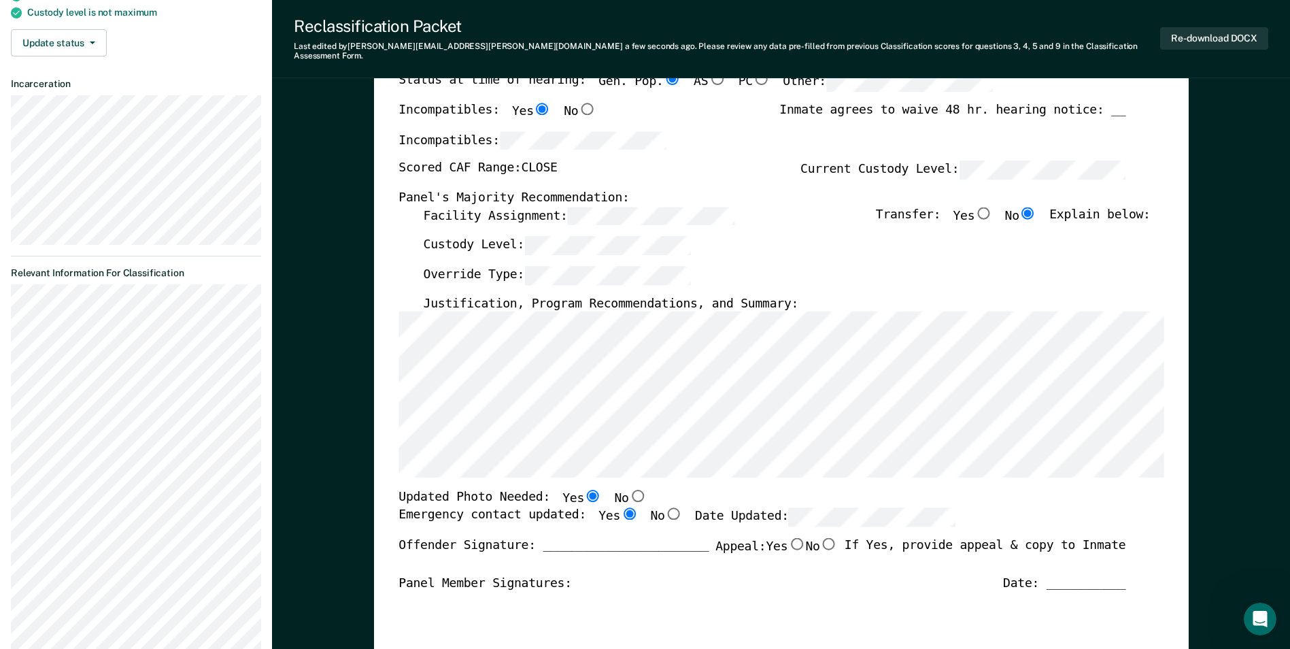
radio input "true"
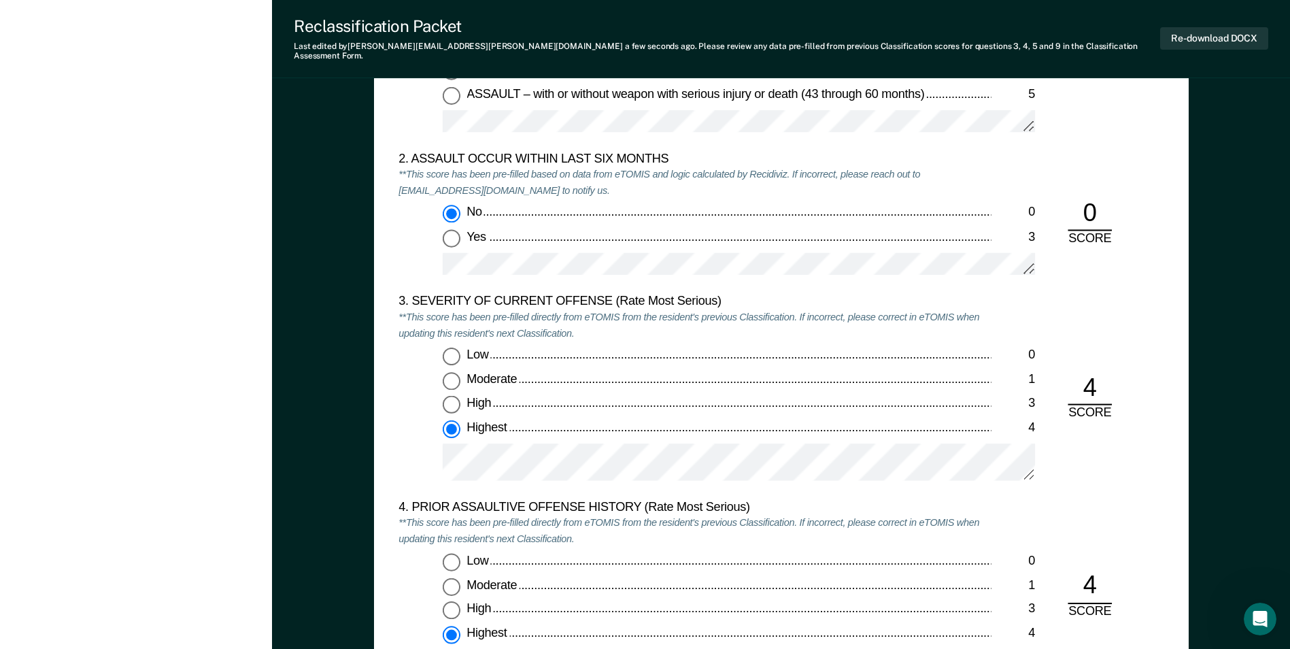
scroll to position [1565, 0]
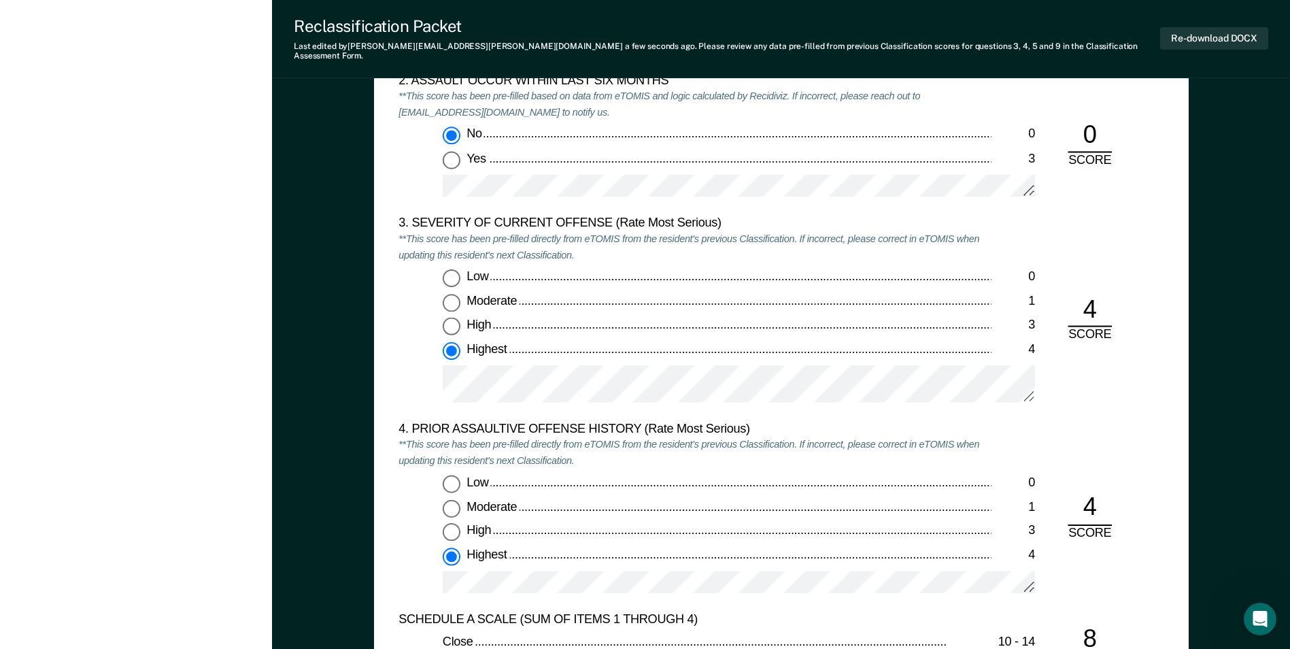
click at [414, 360] on div "Low 0 Moderate 1 High 3 Highest 4" at bounding box center [695, 342] width 593 height 146
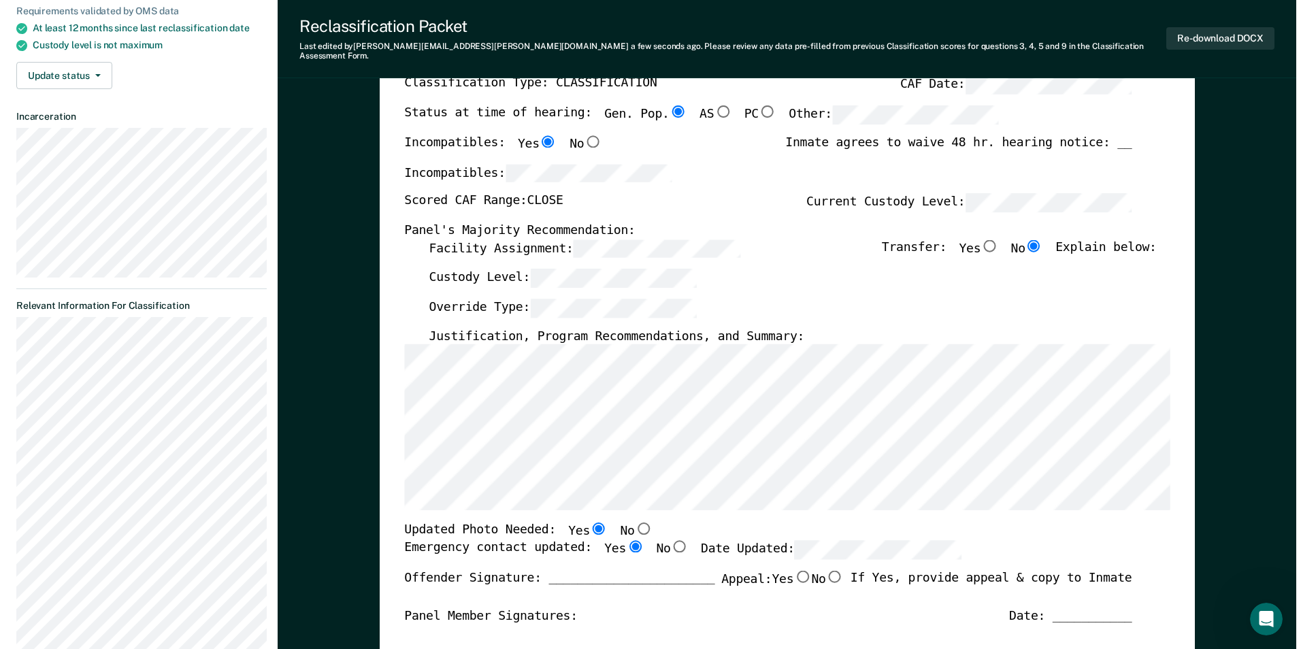
scroll to position [0, 0]
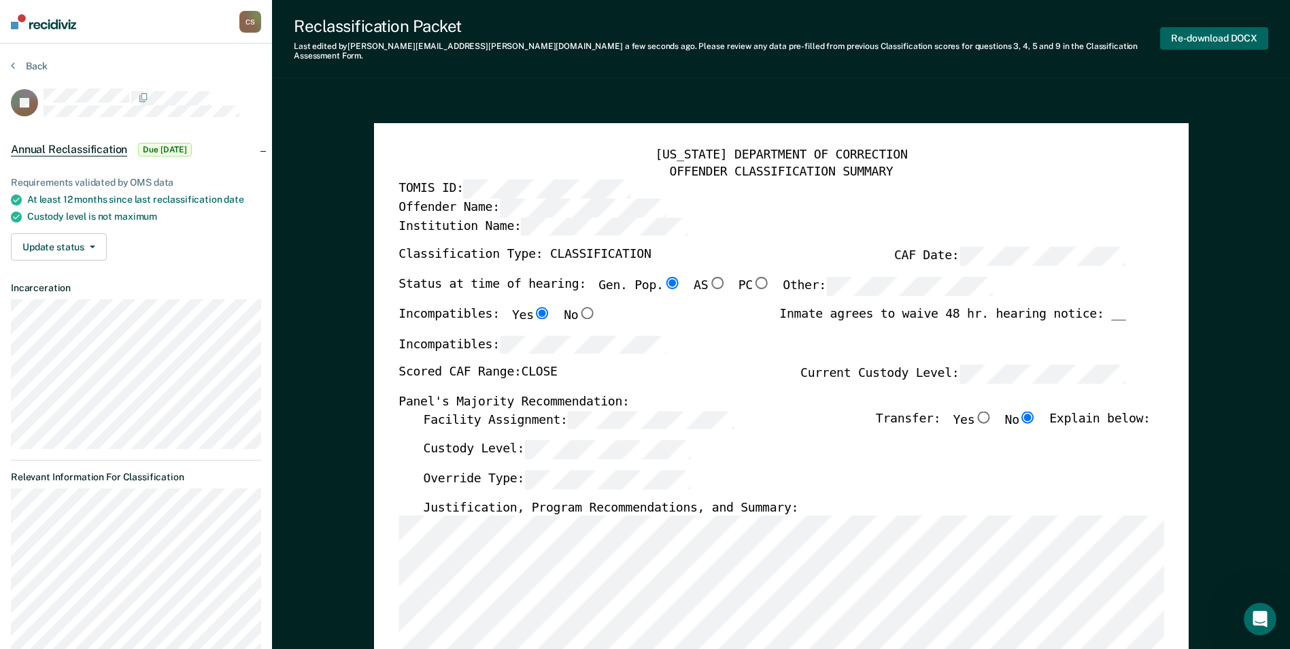
click at [1204, 31] on button "Re-download DOCX" at bounding box center [1215, 38] width 108 height 22
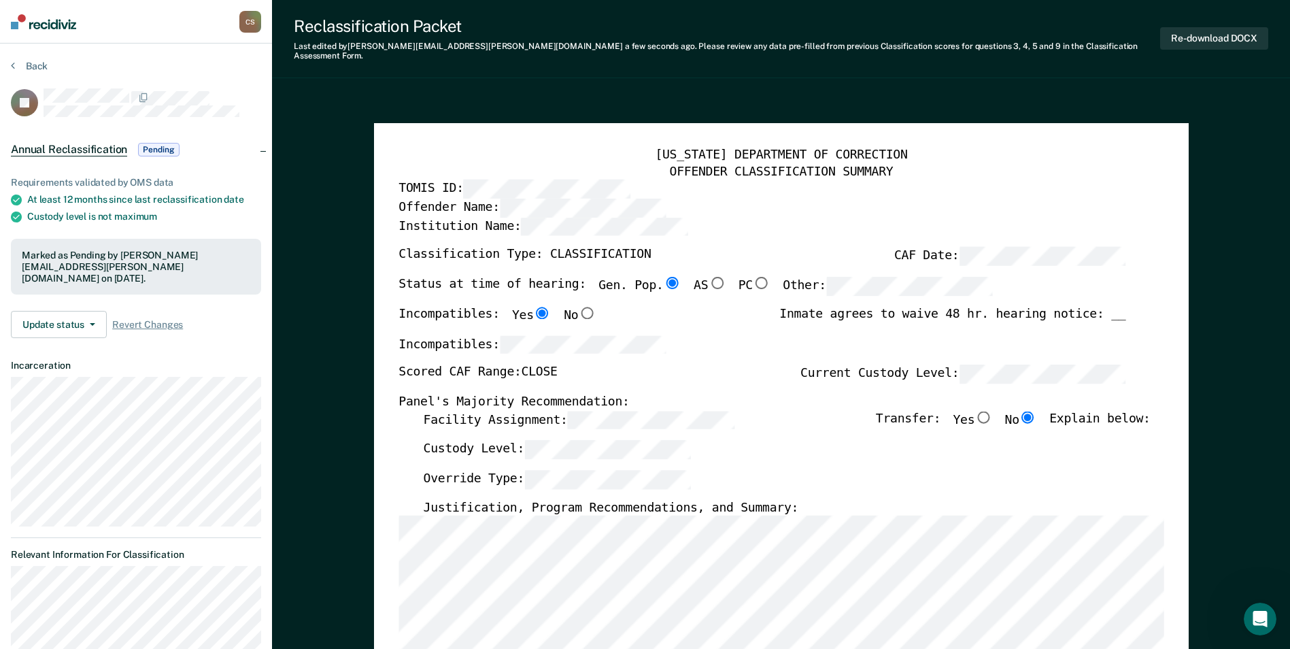
click at [491, 151] on div "[US_STATE] DEPARTMENT OF CORRECTION" at bounding box center [781, 156] width 765 height 16
click at [33, 65] on button "Back" at bounding box center [29, 66] width 37 height 12
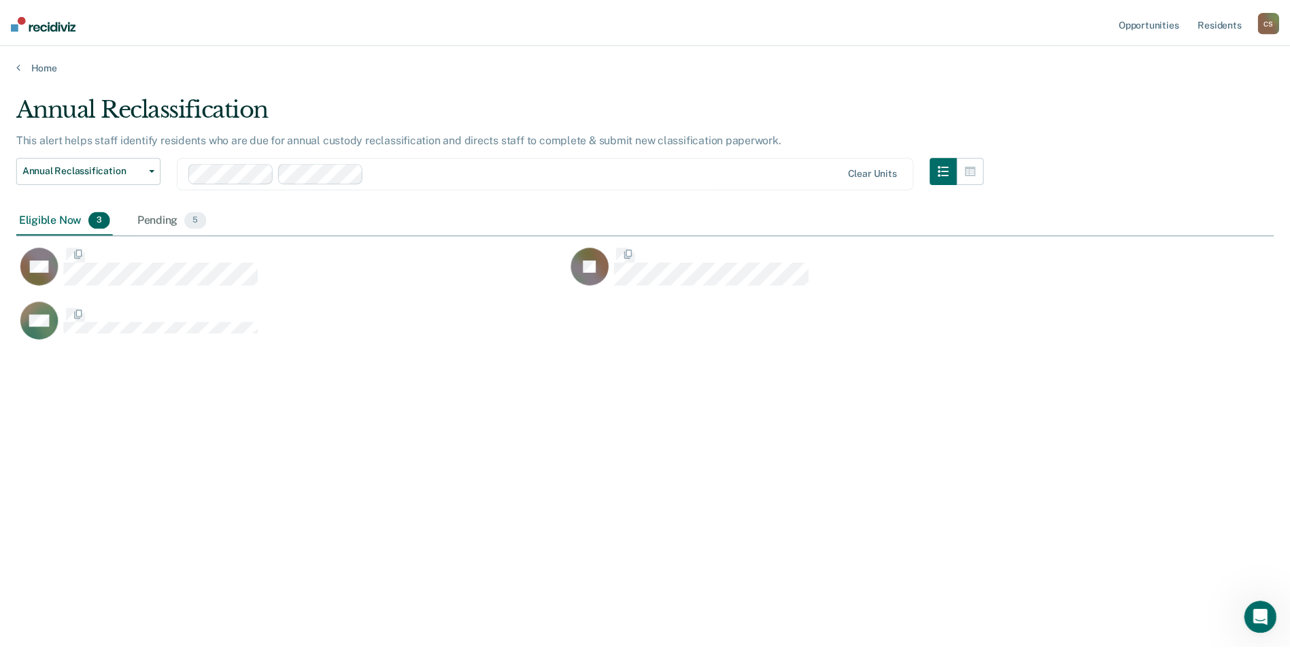
scroll to position [443, 1258]
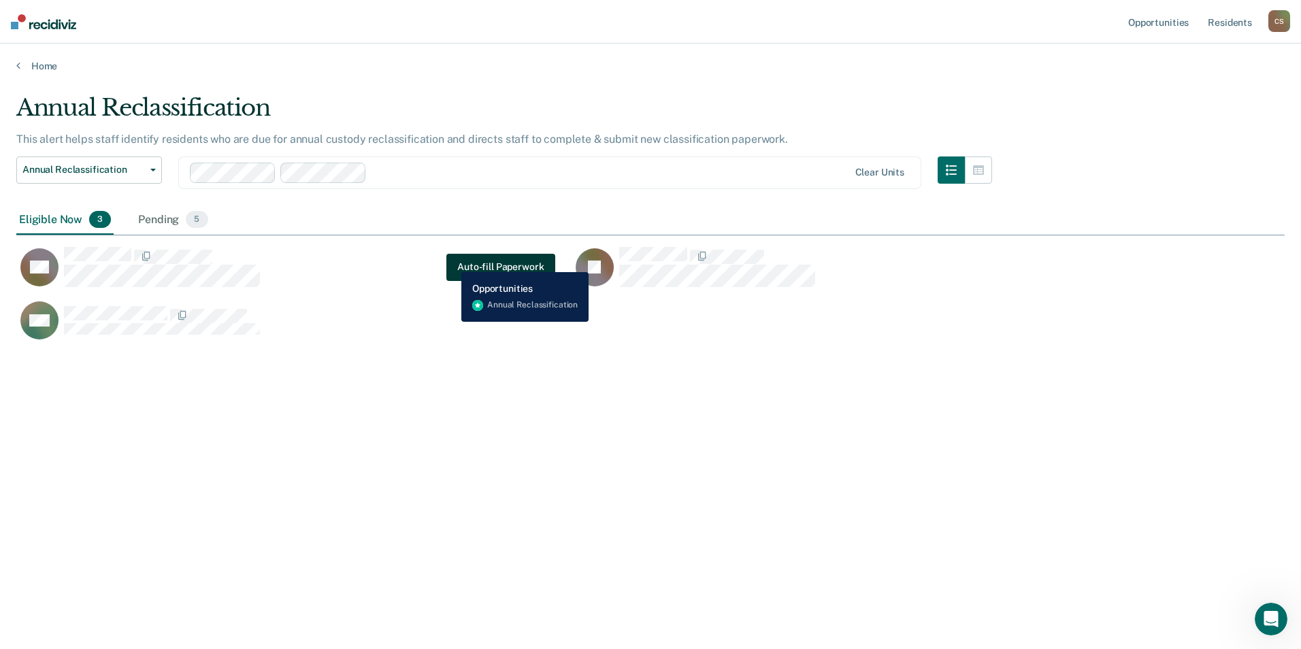
click at [461, 261] on button "Auto-fill Paperwork" at bounding box center [500, 267] width 108 height 27
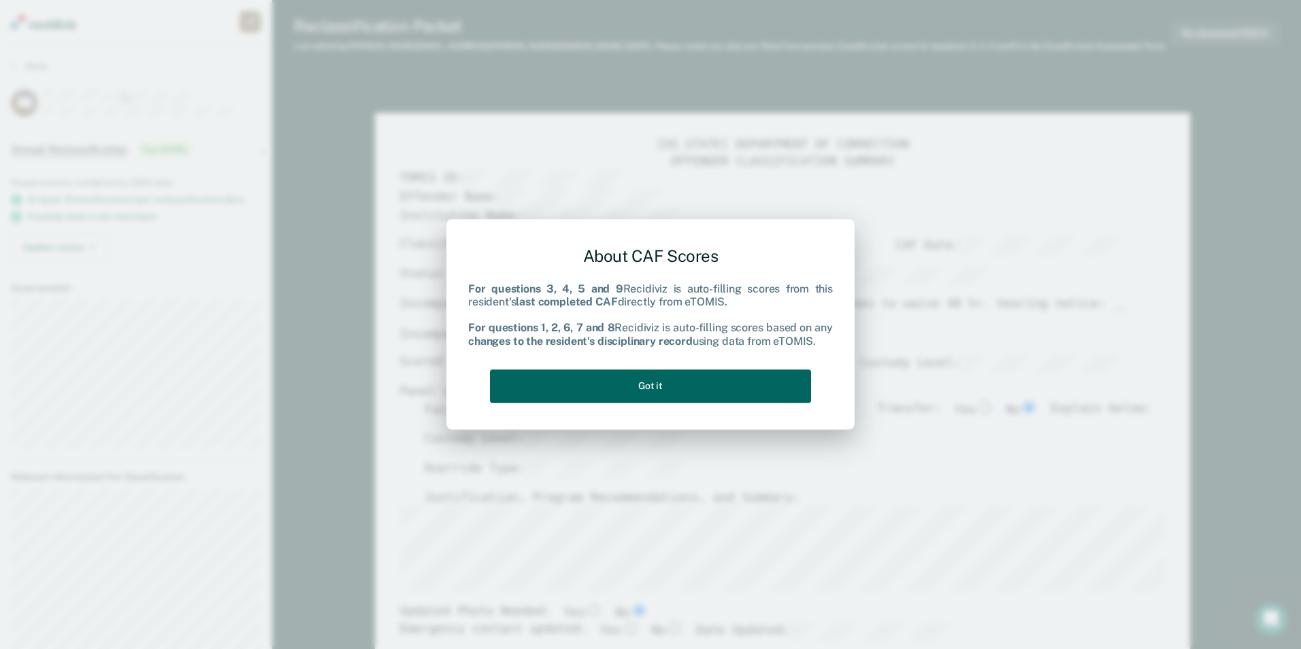
click at [688, 370] on button "Got it" at bounding box center [650, 385] width 321 height 33
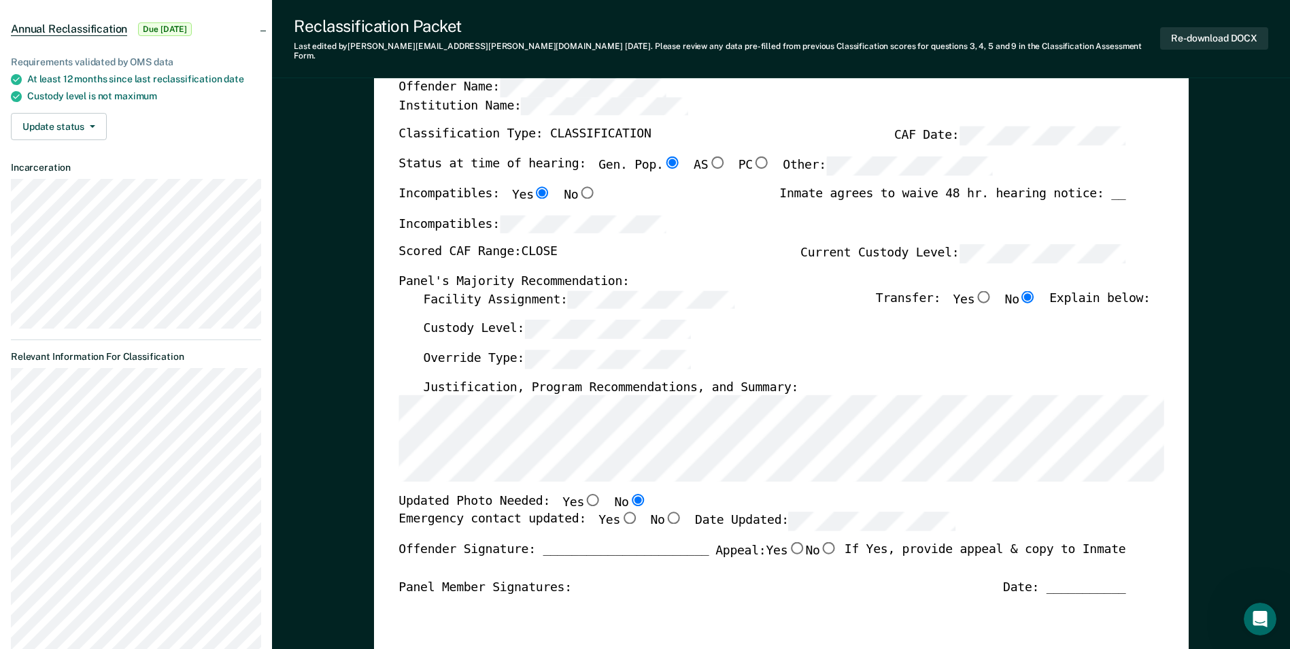
scroll to position [136, 0]
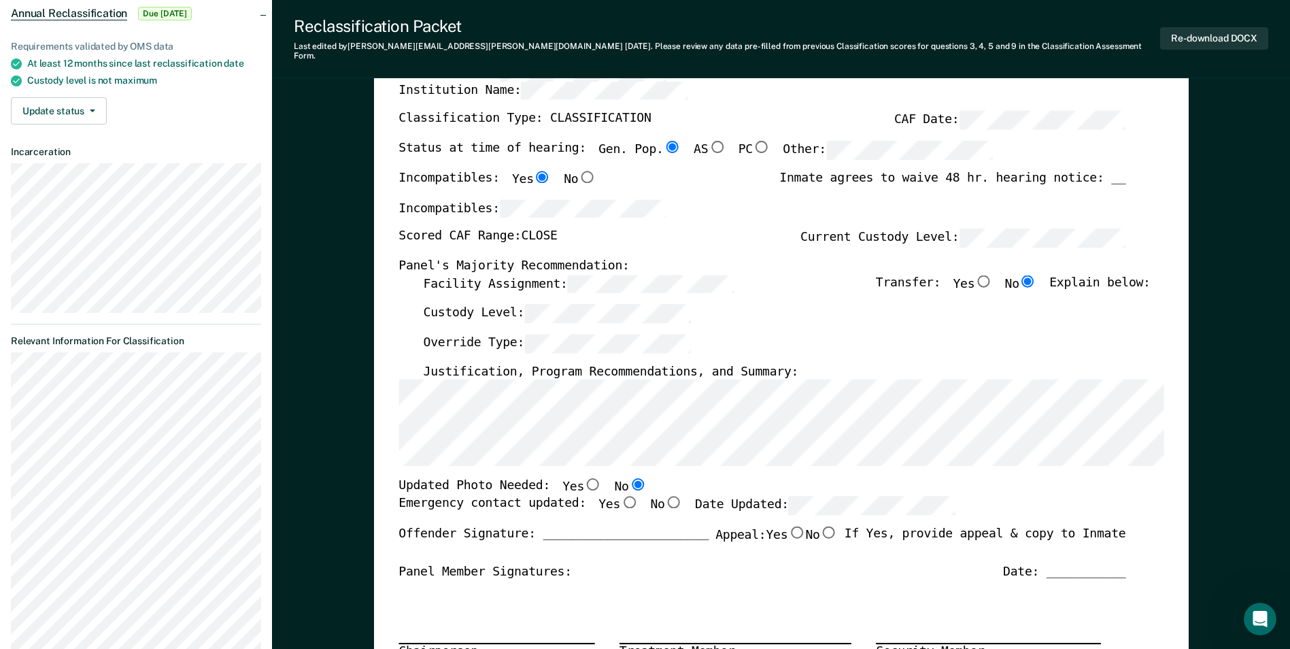
click at [584, 478] on input "Yes" at bounding box center [593, 484] width 18 height 12
type textarea "x"
radio input "true"
radio input "false"
click at [620, 496] on input "Yes" at bounding box center [629, 502] width 18 height 12
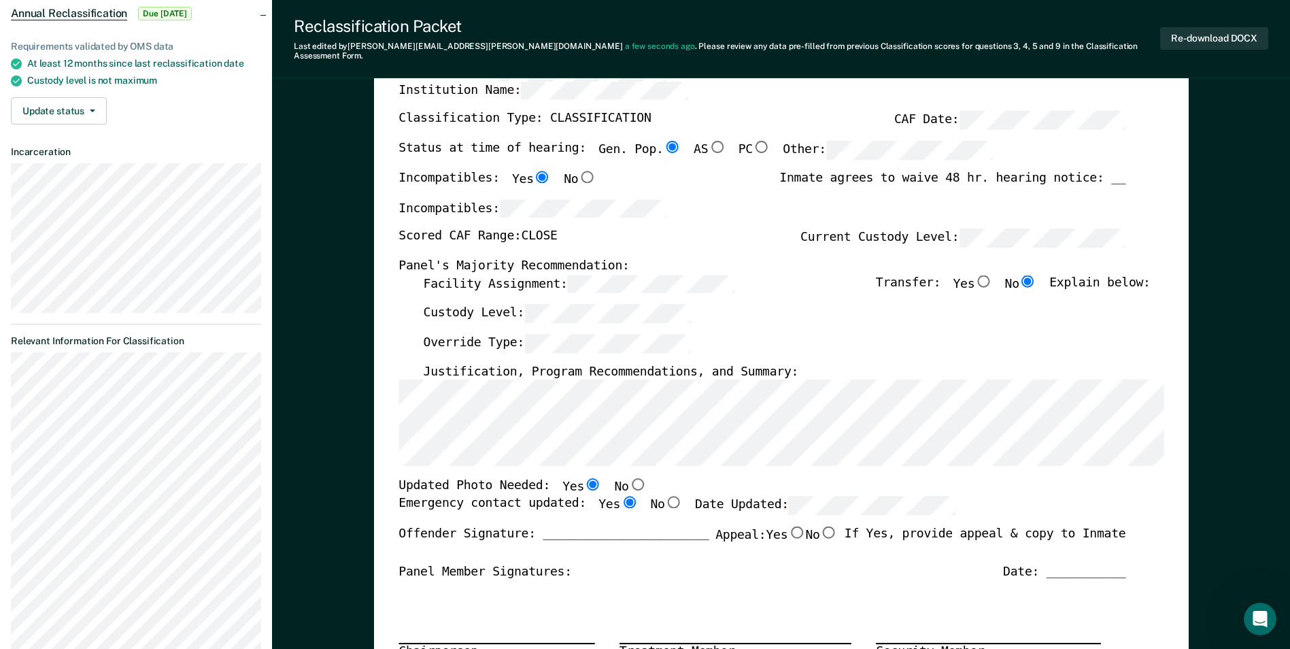
type textarea "x"
radio input "true"
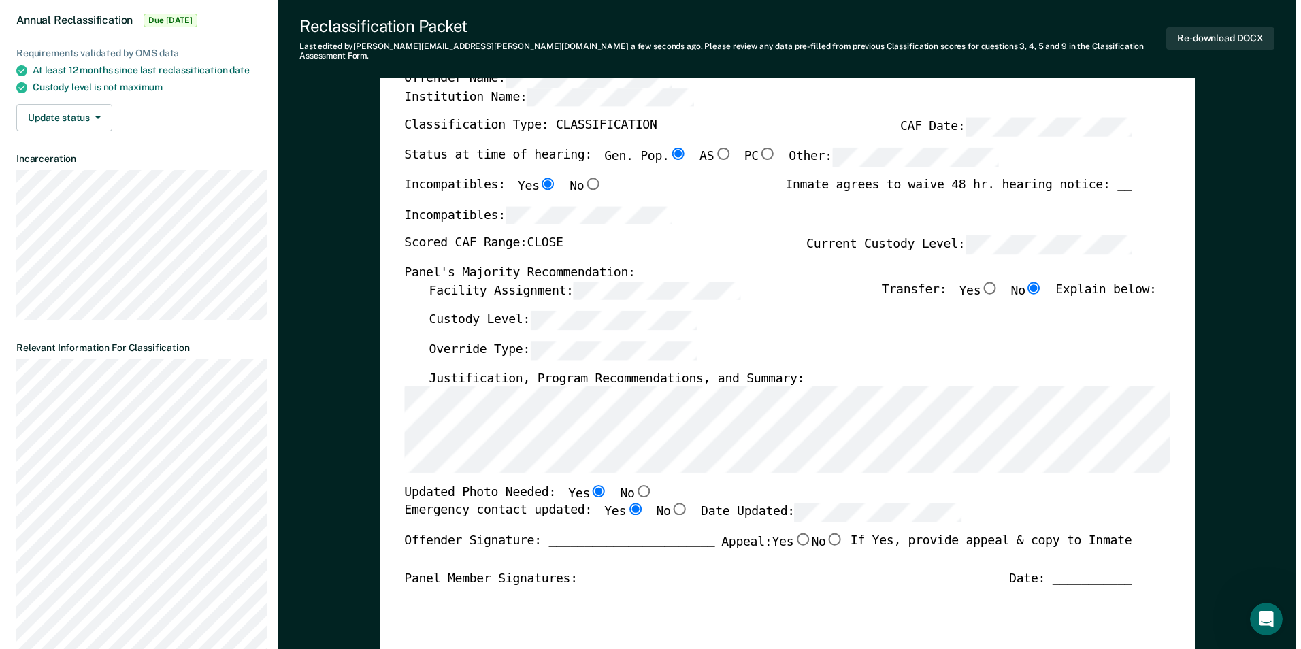
scroll to position [0, 0]
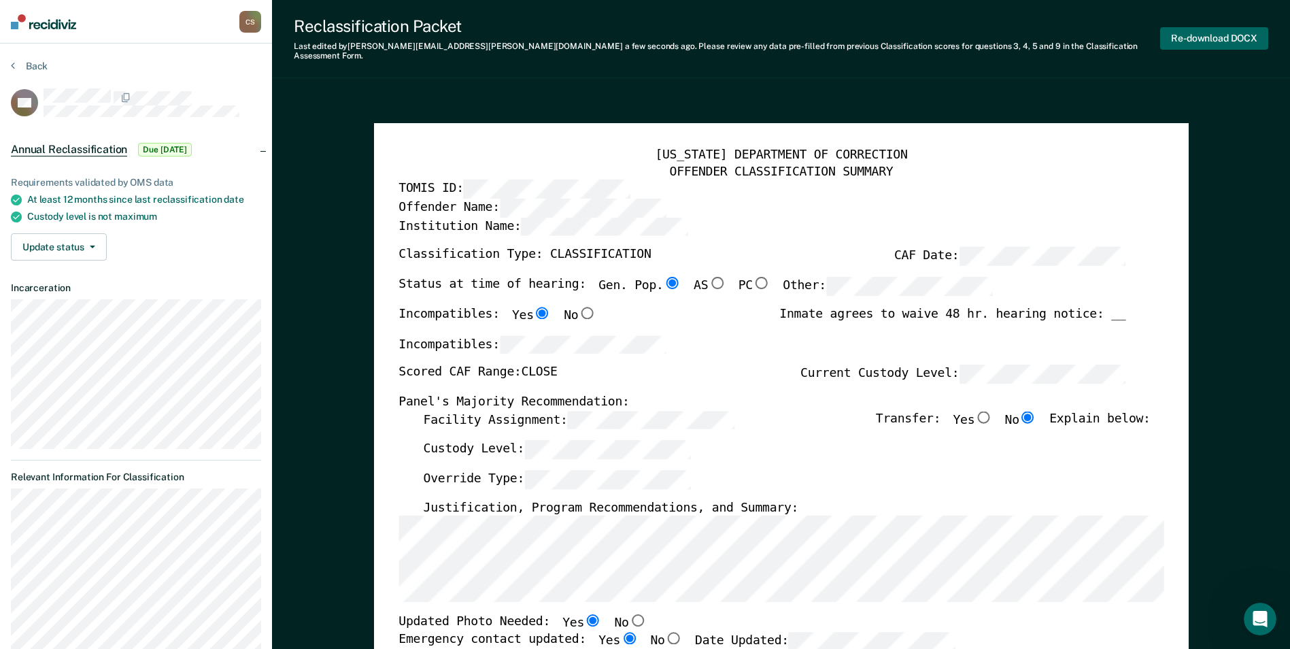
click at [1228, 30] on button "Re-download DOCX" at bounding box center [1215, 38] width 108 height 22
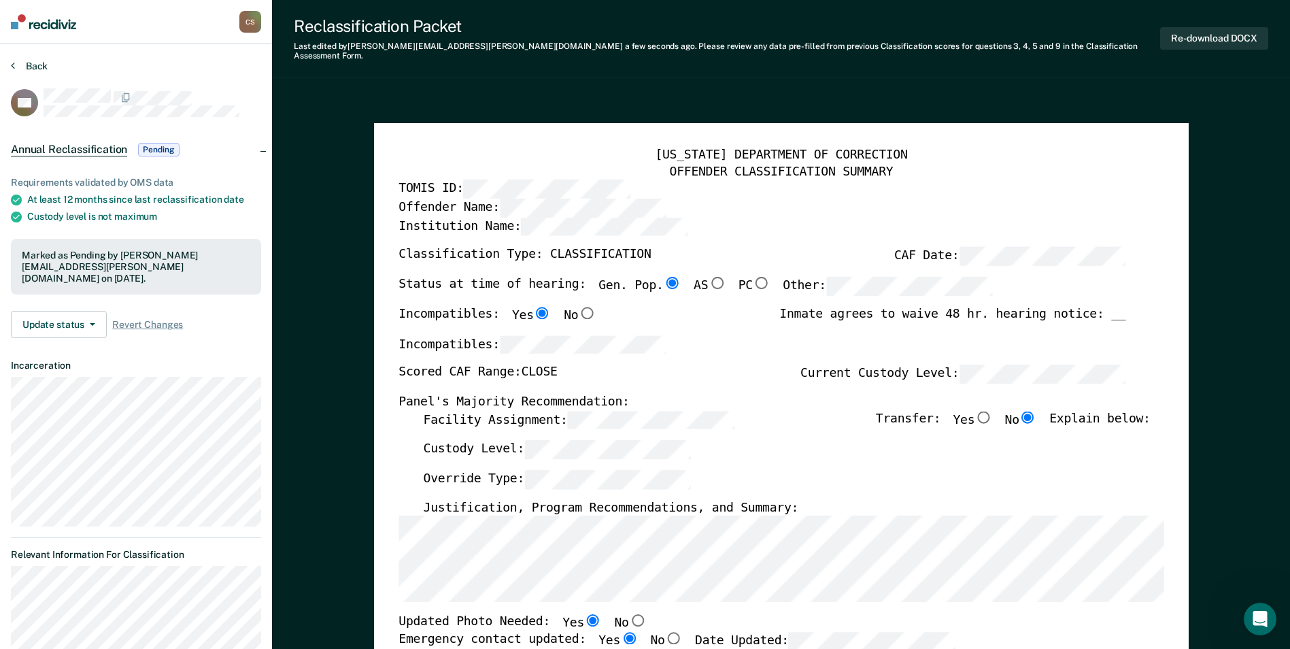
click at [39, 63] on button "Back" at bounding box center [29, 66] width 37 height 12
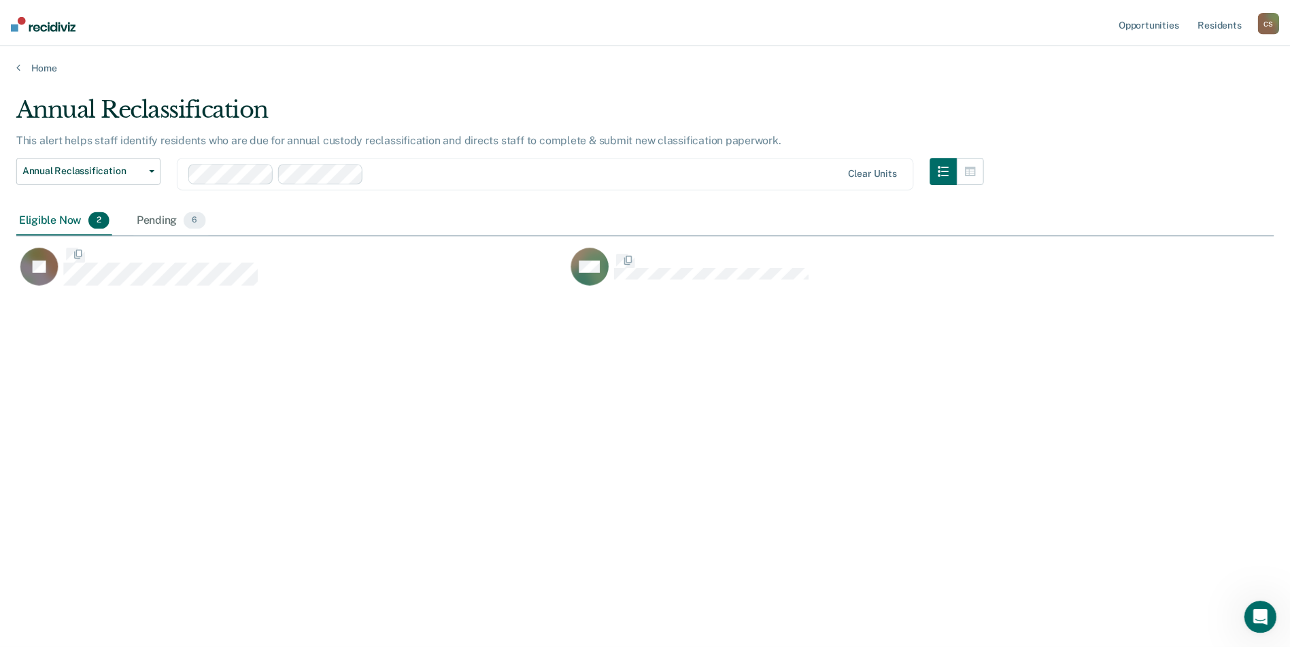
scroll to position [443, 1258]
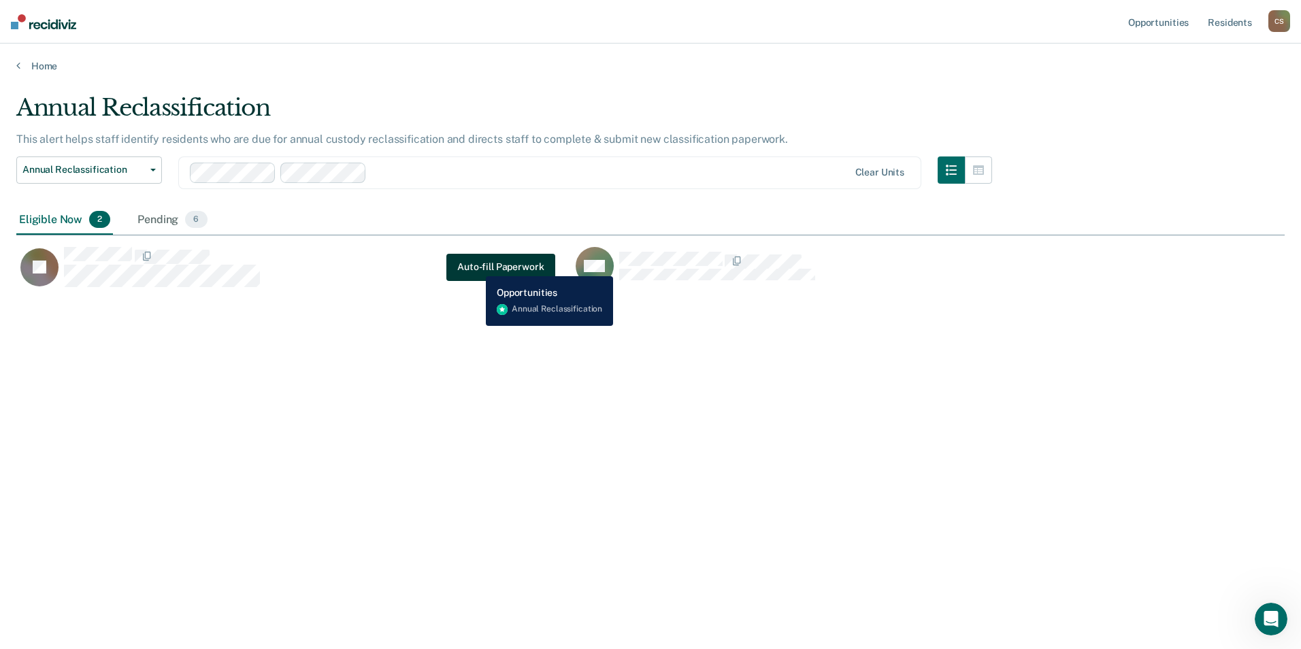
click at [476, 266] on button "Auto-fill Paperwork" at bounding box center [500, 267] width 108 height 27
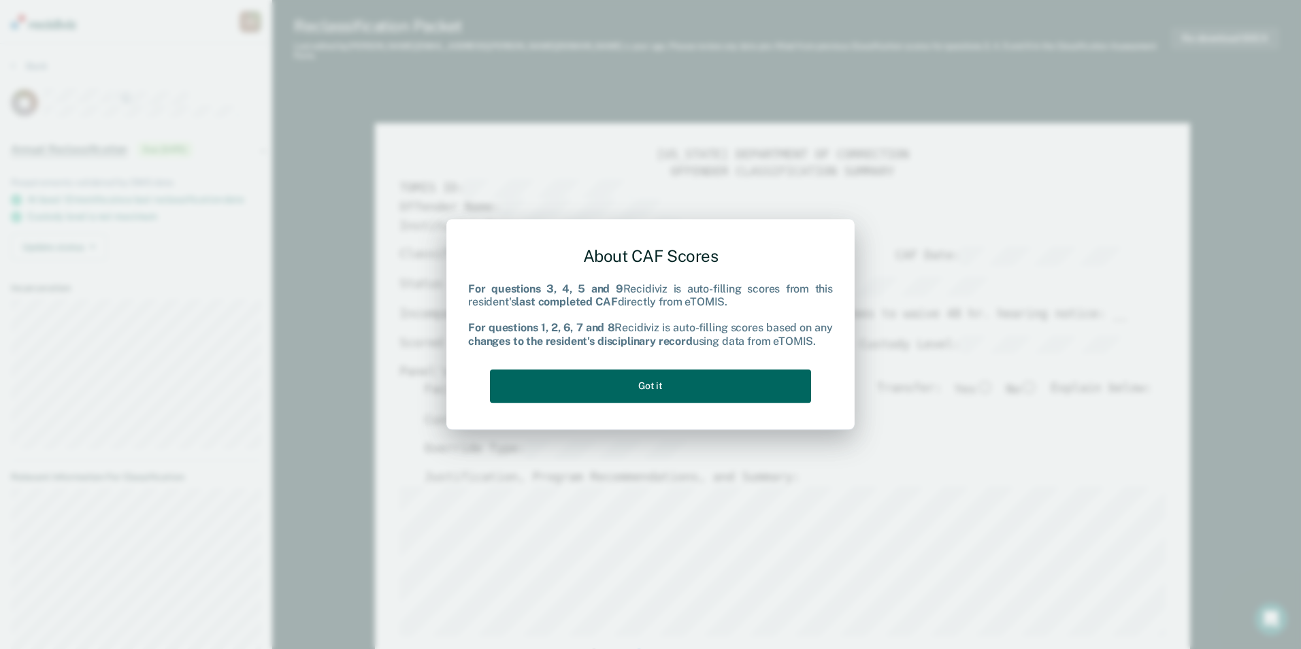
click at [586, 388] on button "Got it" at bounding box center [650, 385] width 321 height 33
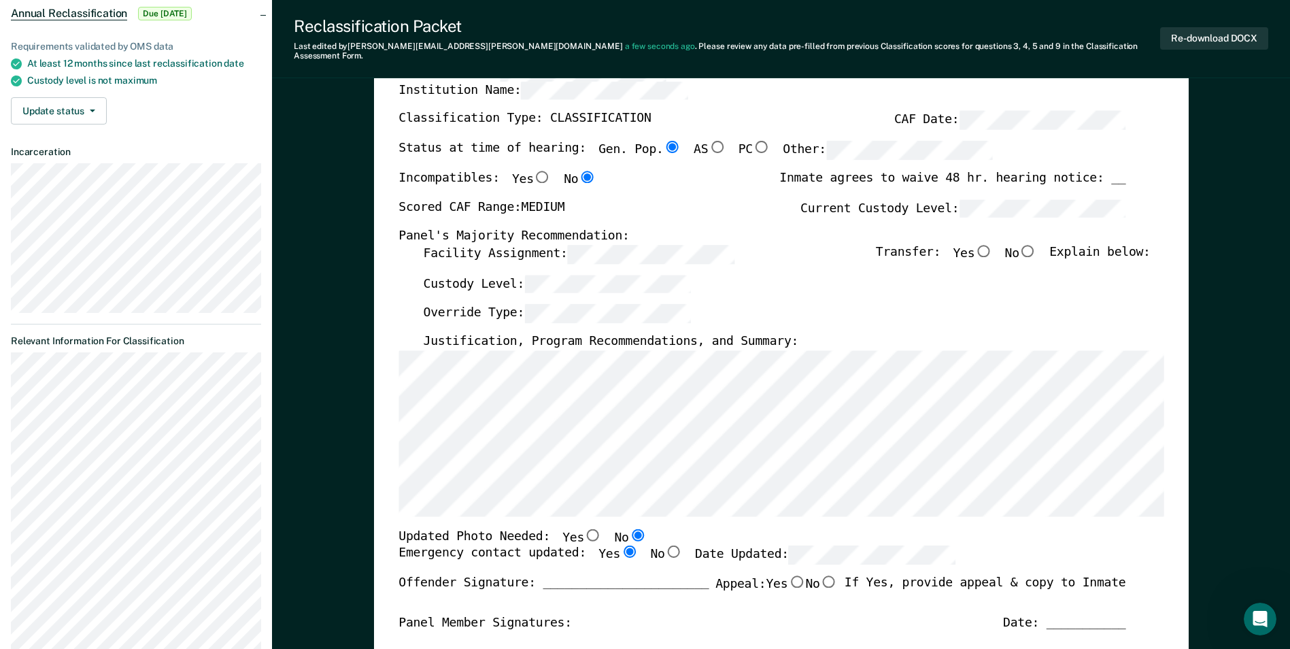
scroll to position [204, 0]
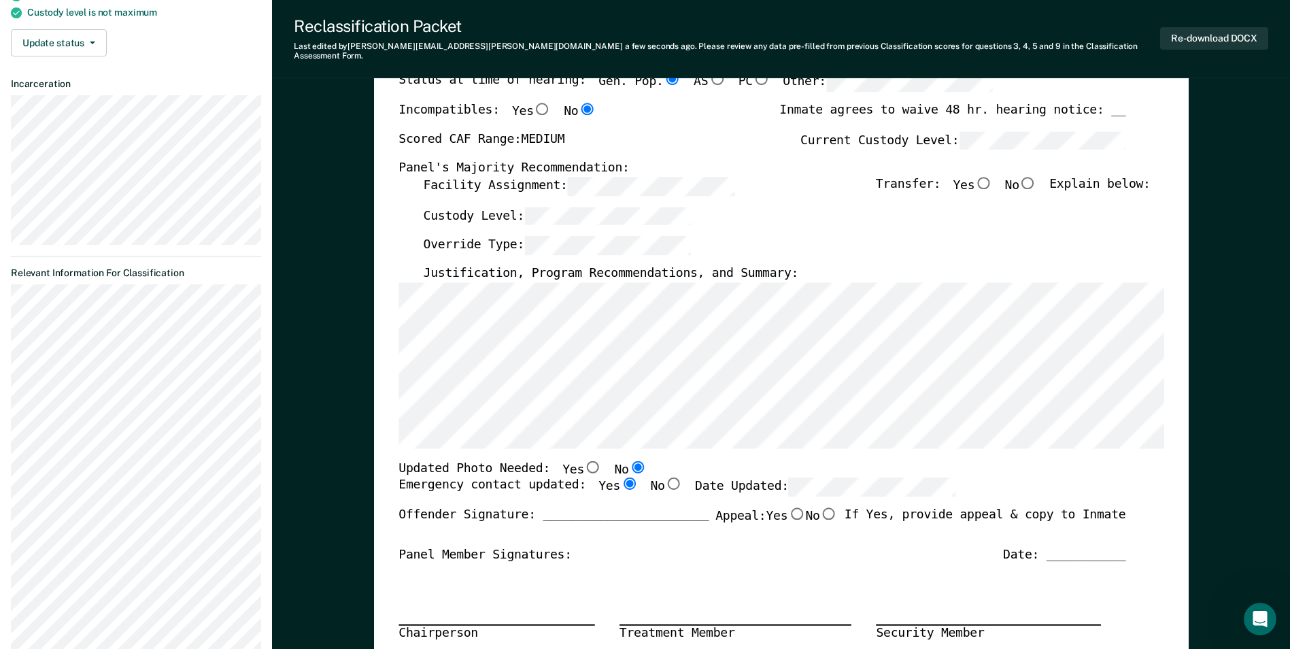
click at [752, 480] on label "Date Updated:" at bounding box center [825, 487] width 261 height 19
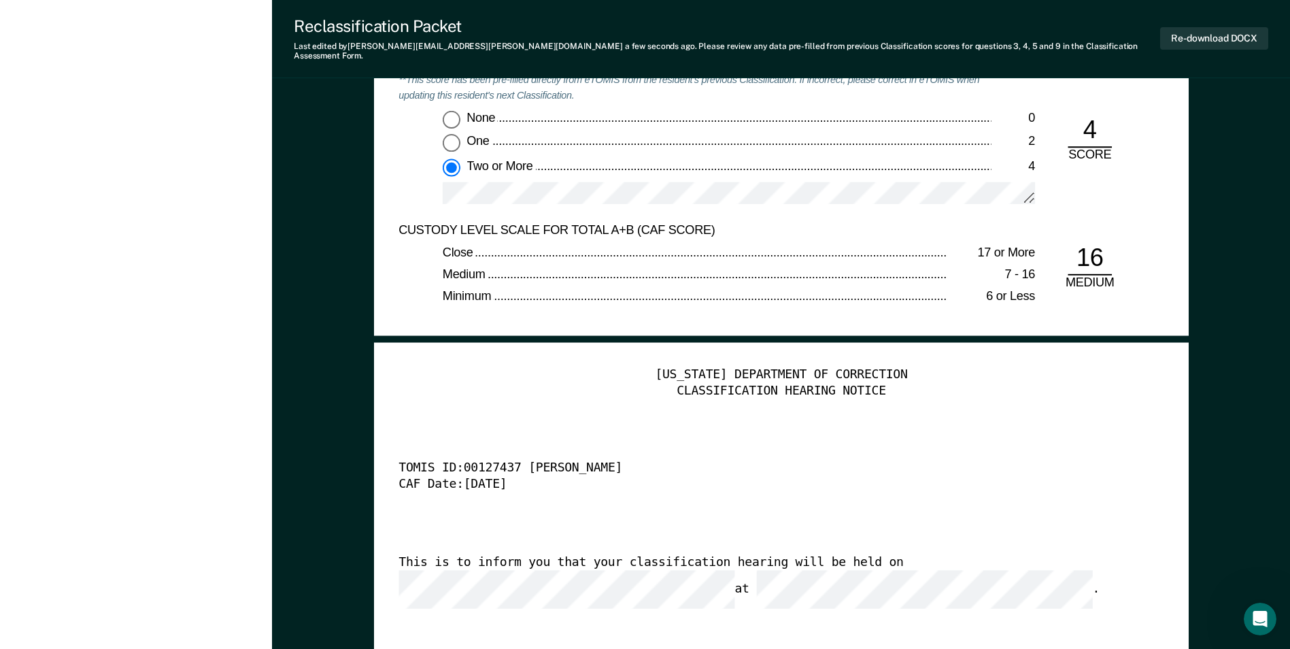
scroll to position [3129, 0]
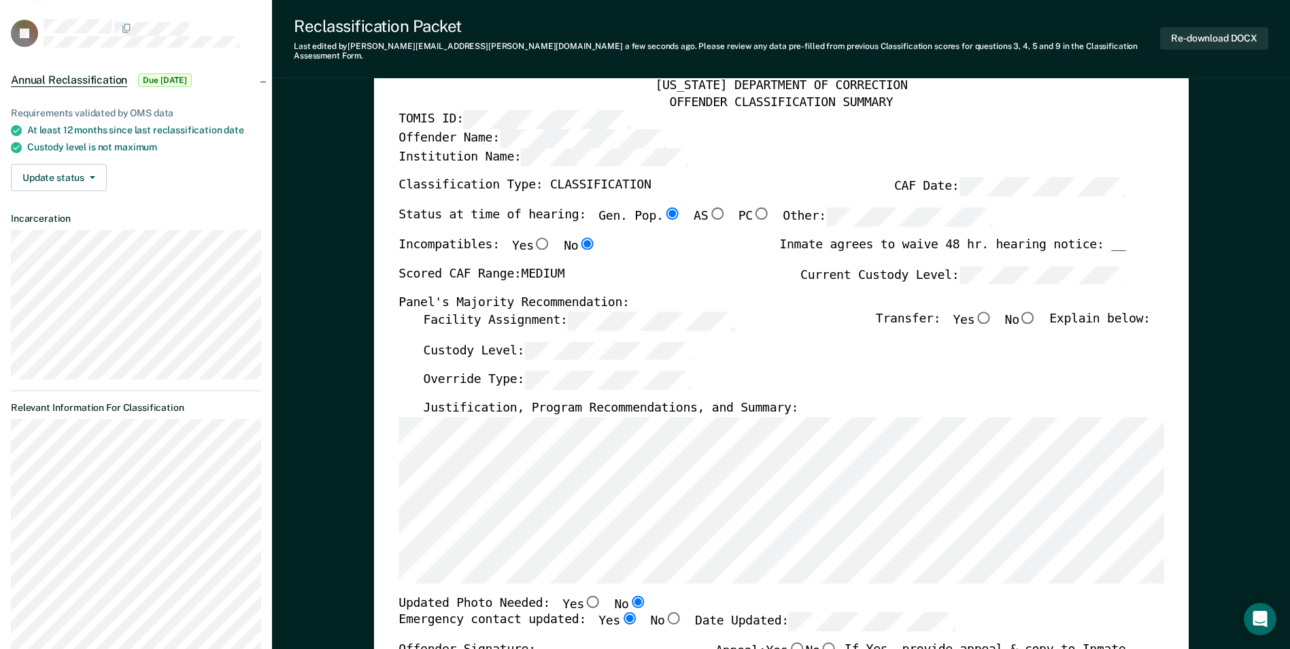
scroll to position [68, 0]
click at [513, 350] on label "Custody Level:" at bounding box center [557, 351] width 268 height 19
click at [1037, 312] on input "No" at bounding box center [1029, 318] width 18 height 12
type textarea "x"
radio input "true"
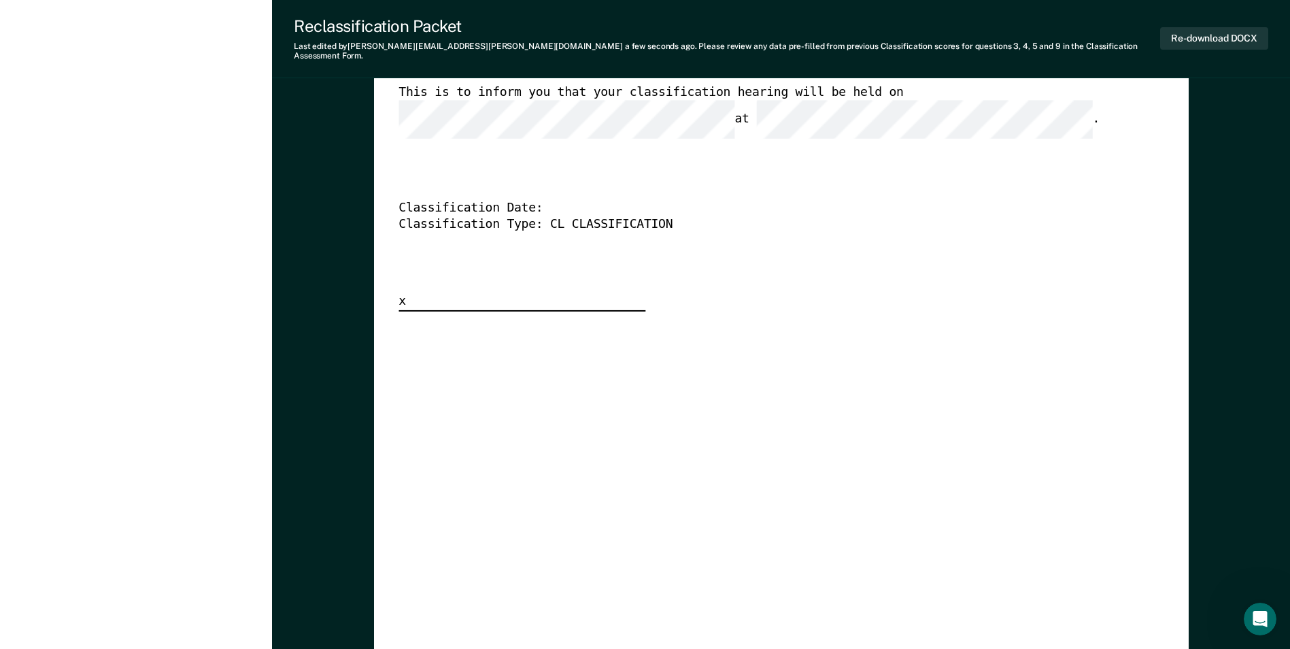
scroll to position [3469, 0]
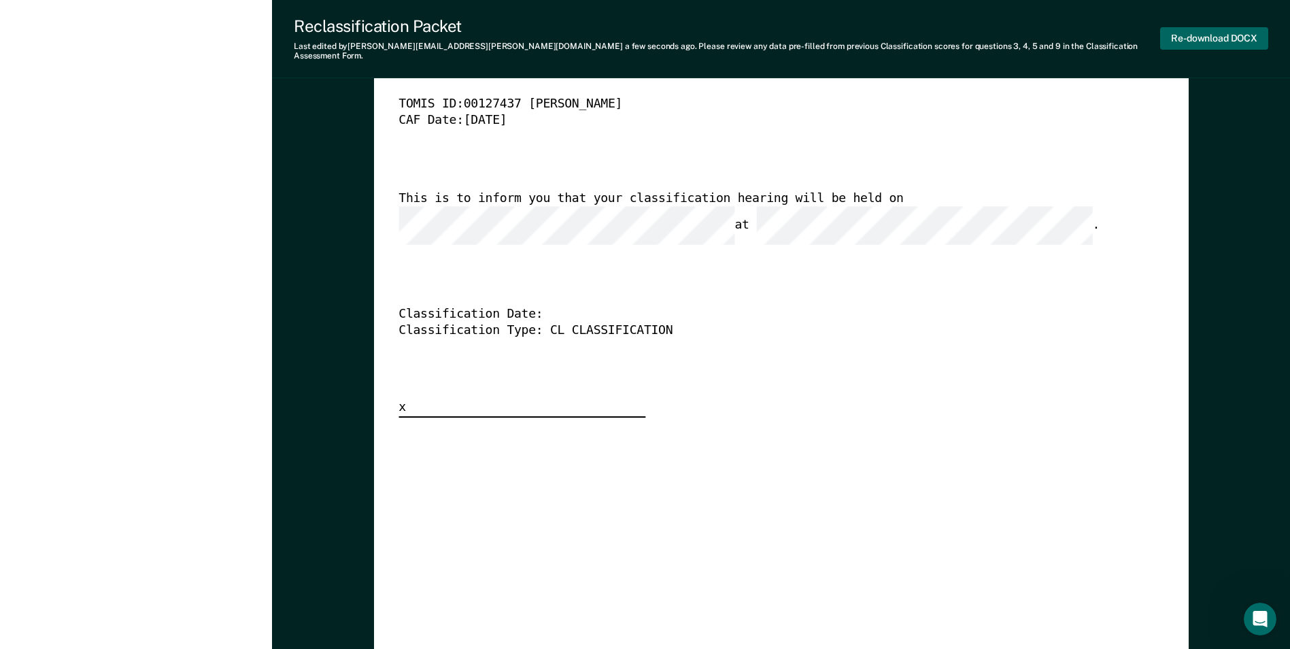
click at [1197, 28] on button "Re-download DOCX" at bounding box center [1215, 38] width 108 height 22
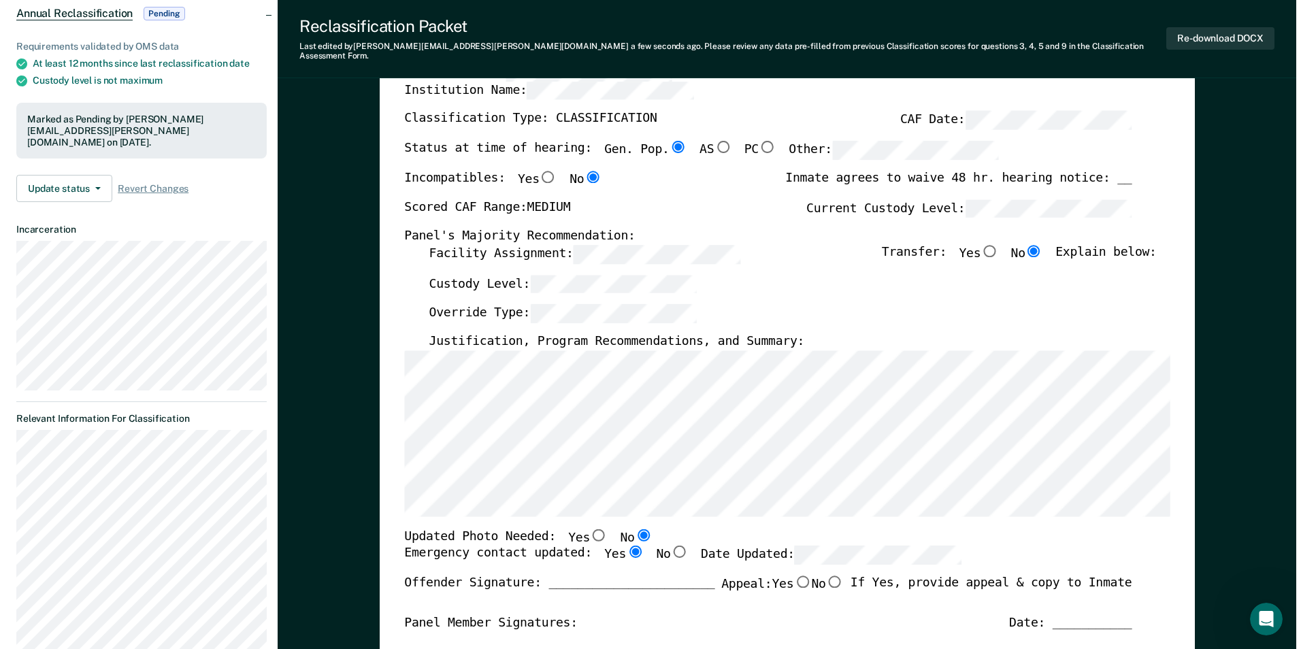
scroll to position [0, 0]
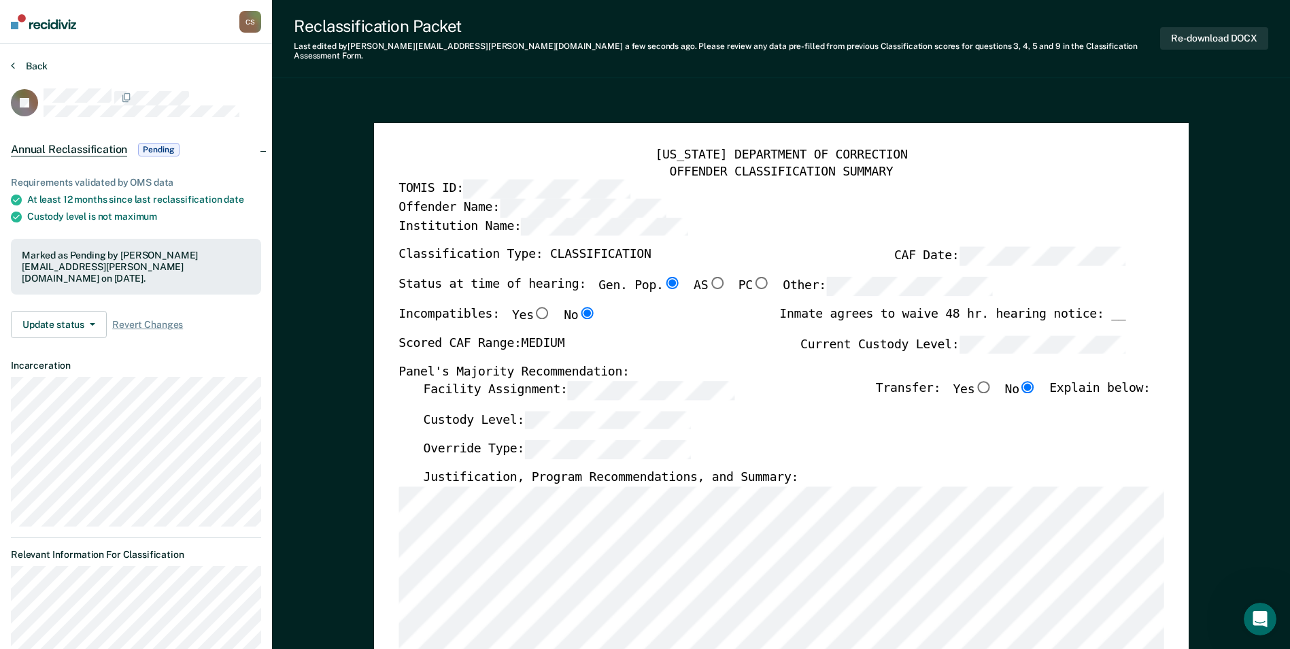
click at [24, 65] on button "Back" at bounding box center [29, 66] width 37 height 12
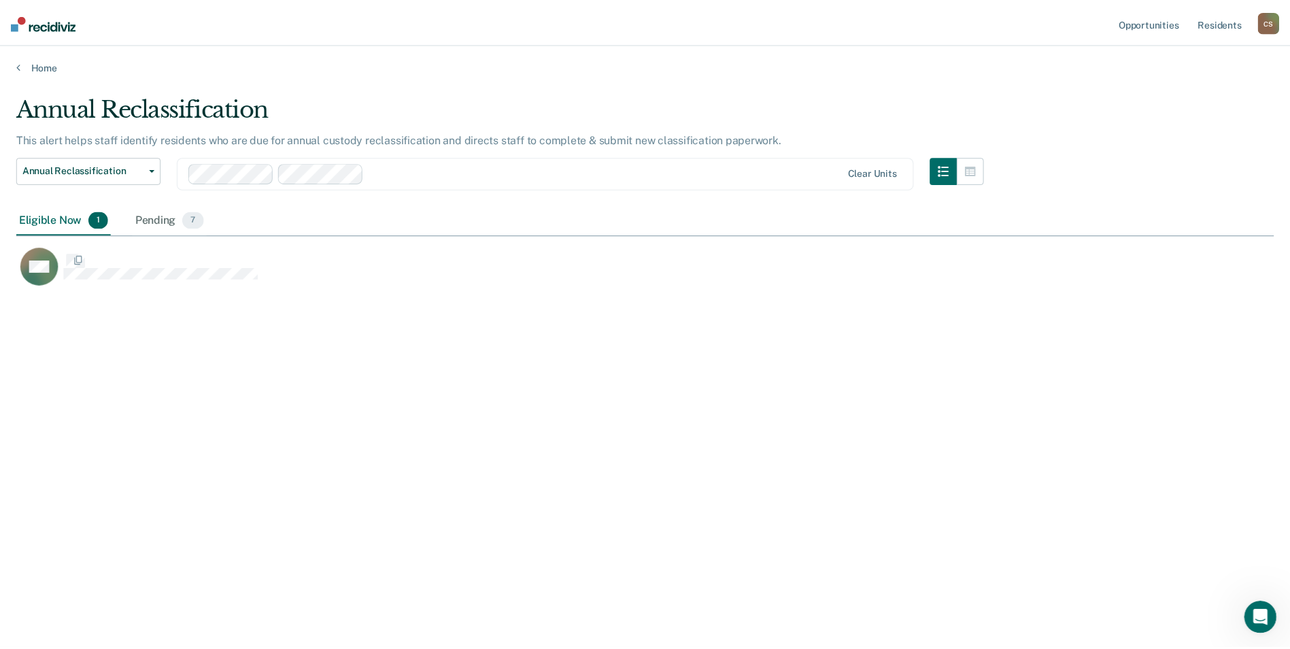
scroll to position [443, 1258]
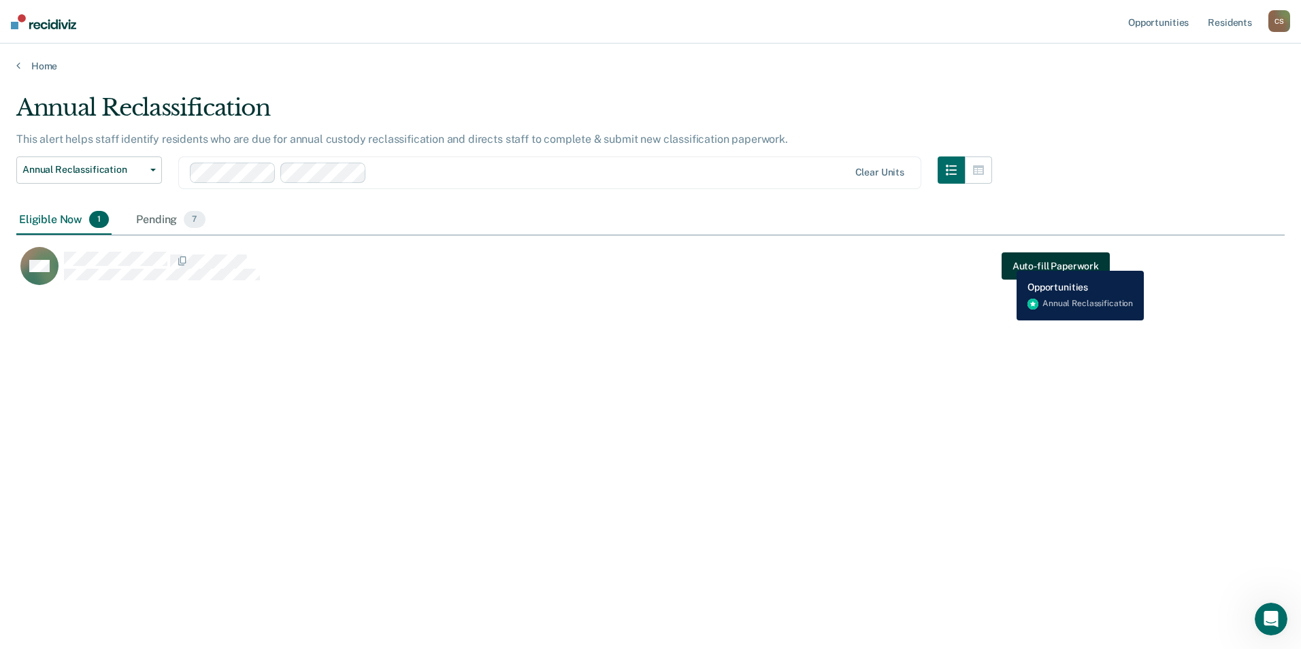
click at [1006, 261] on button "Auto-fill Paperwork" at bounding box center [1055, 265] width 108 height 27
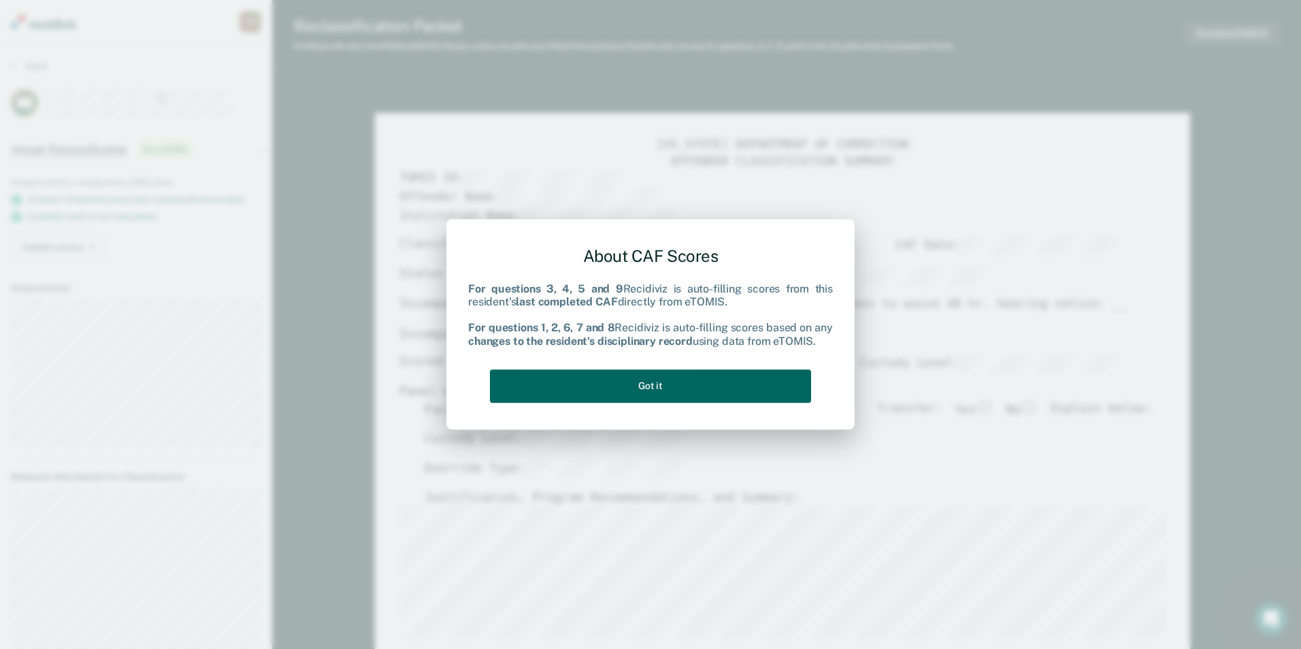
click at [782, 378] on button "Got it" at bounding box center [650, 385] width 321 height 33
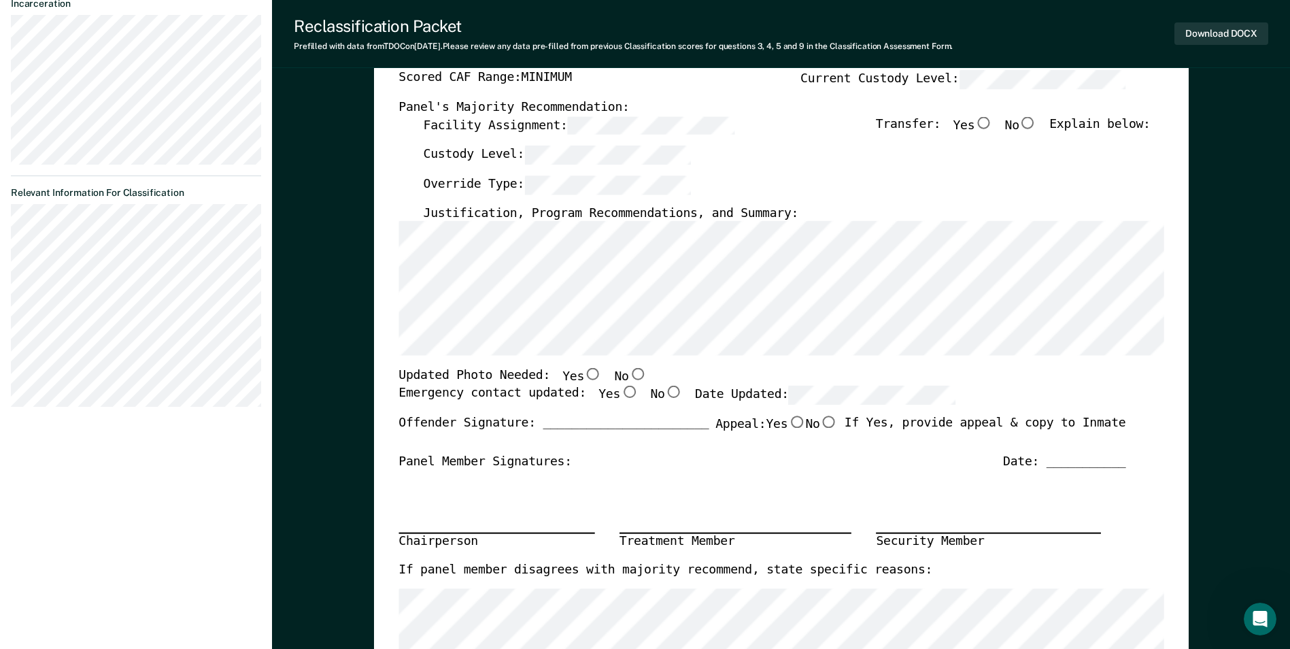
scroll to position [340, 0]
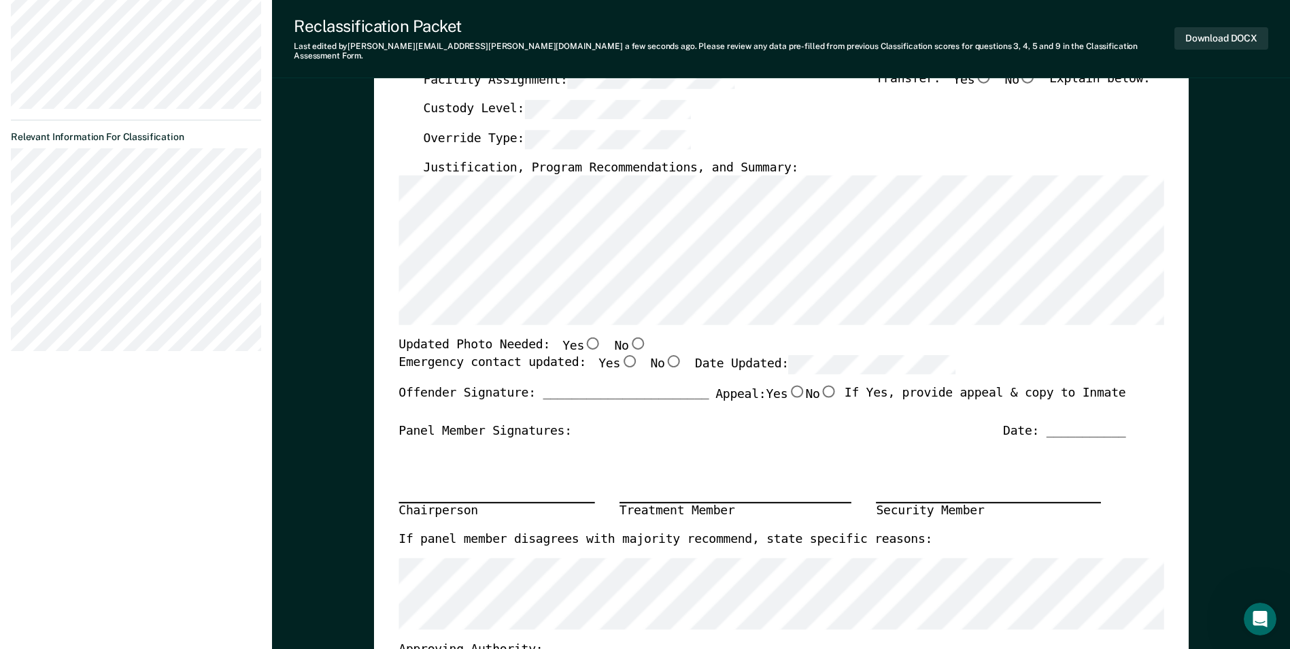
click at [629, 337] on input "No" at bounding box center [638, 343] width 18 height 12
type textarea "x"
radio input "true"
drag, startPoint x: 608, startPoint y: 350, endPoint x: 756, endPoint y: 354, distance: 148.4
click at [620, 355] on input "Yes" at bounding box center [629, 361] width 18 height 12
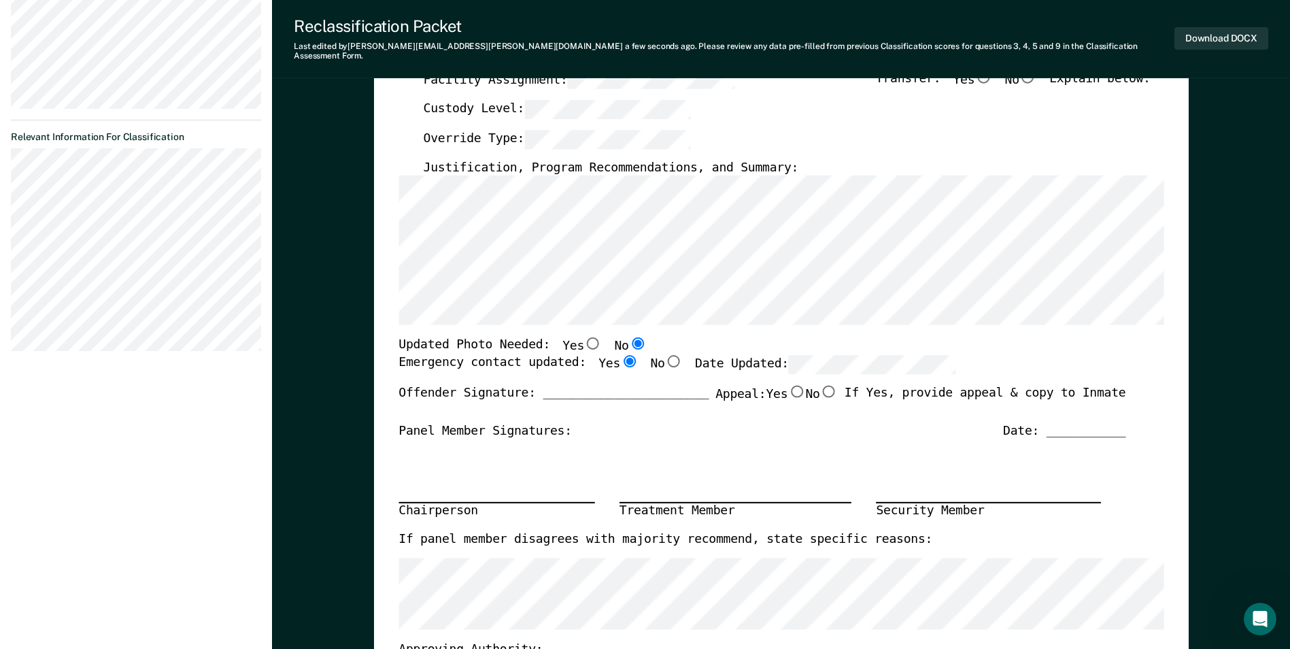
type textarea "x"
radio input "true"
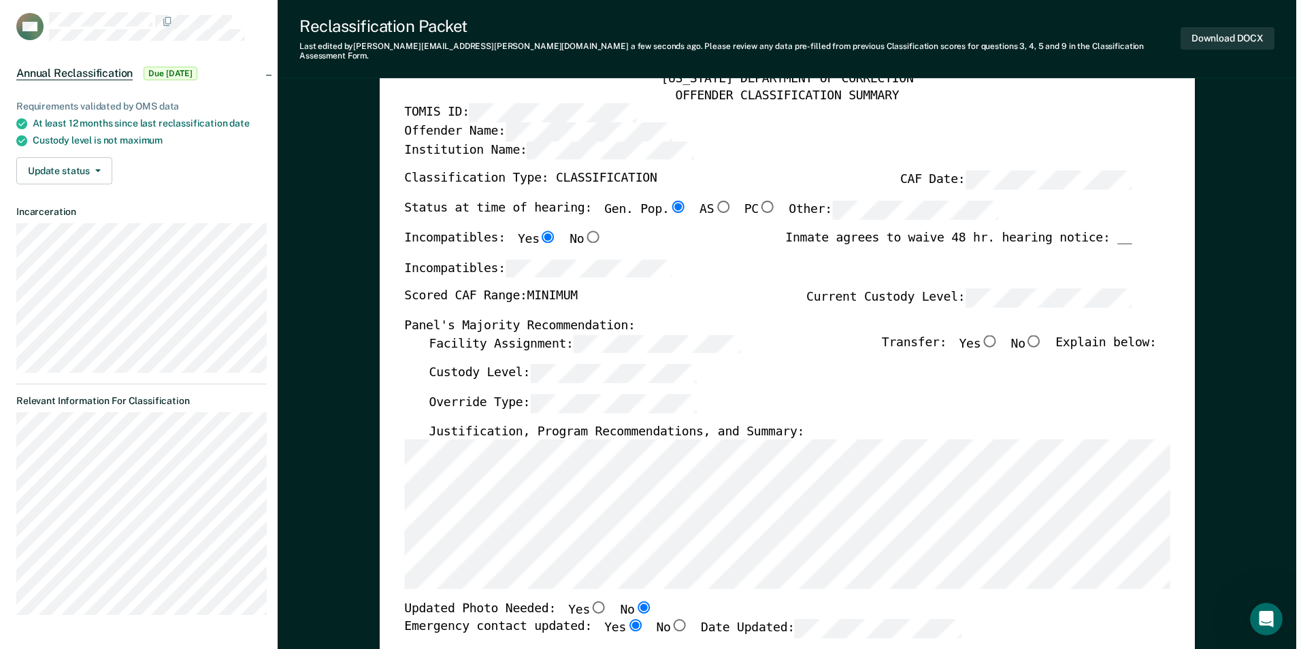
scroll to position [0, 0]
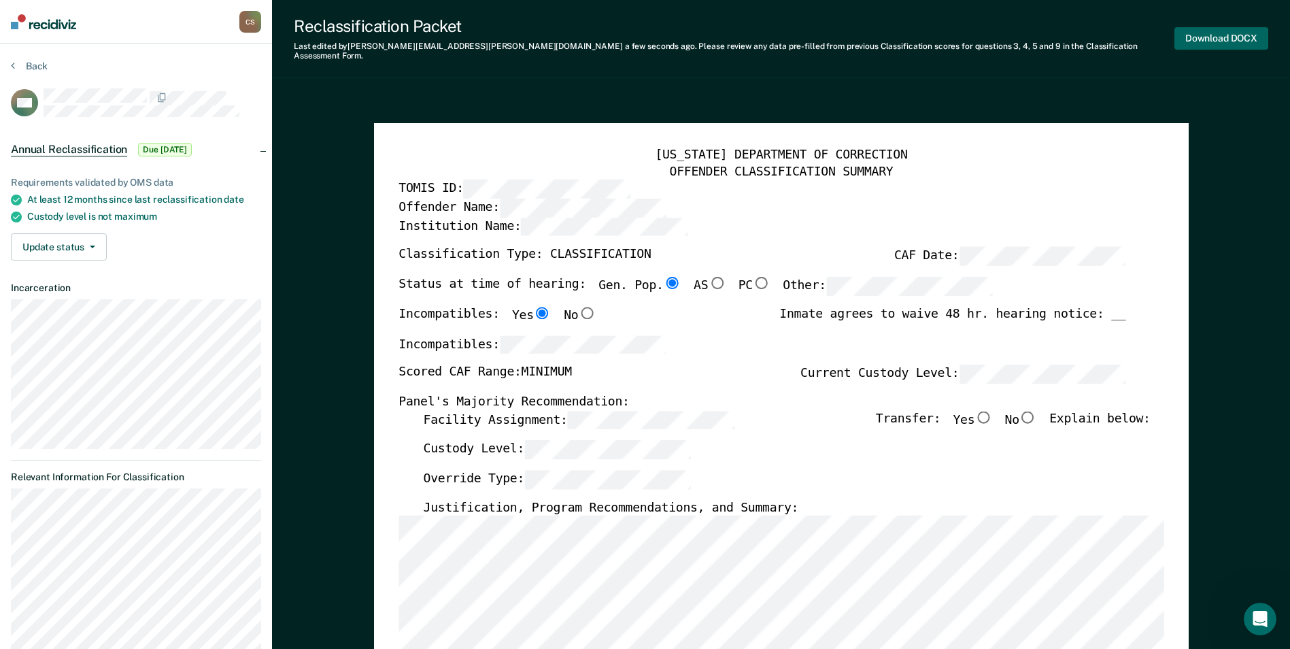
click at [1232, 35] on button "Download DOCX" at bounding box center [1222, 38] width 94 height 22
type textarea "x"
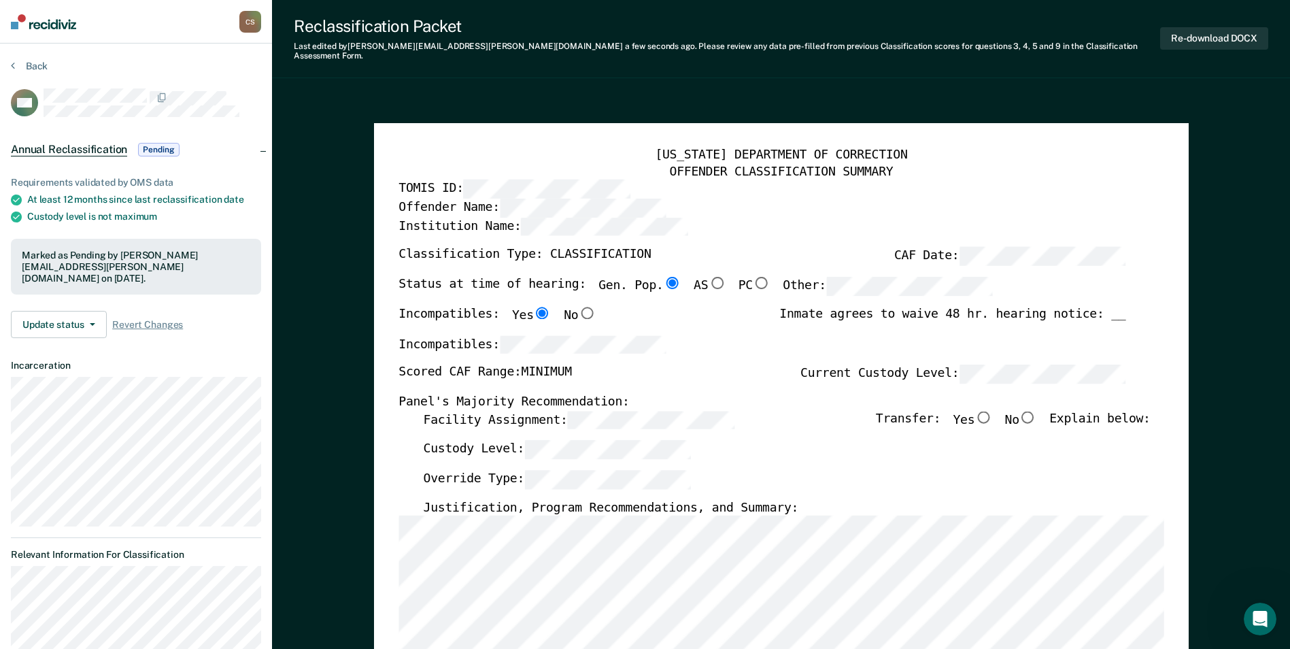
click at [27, 65] on button "Back" at bounding box center [29, 66] width 37 height 12
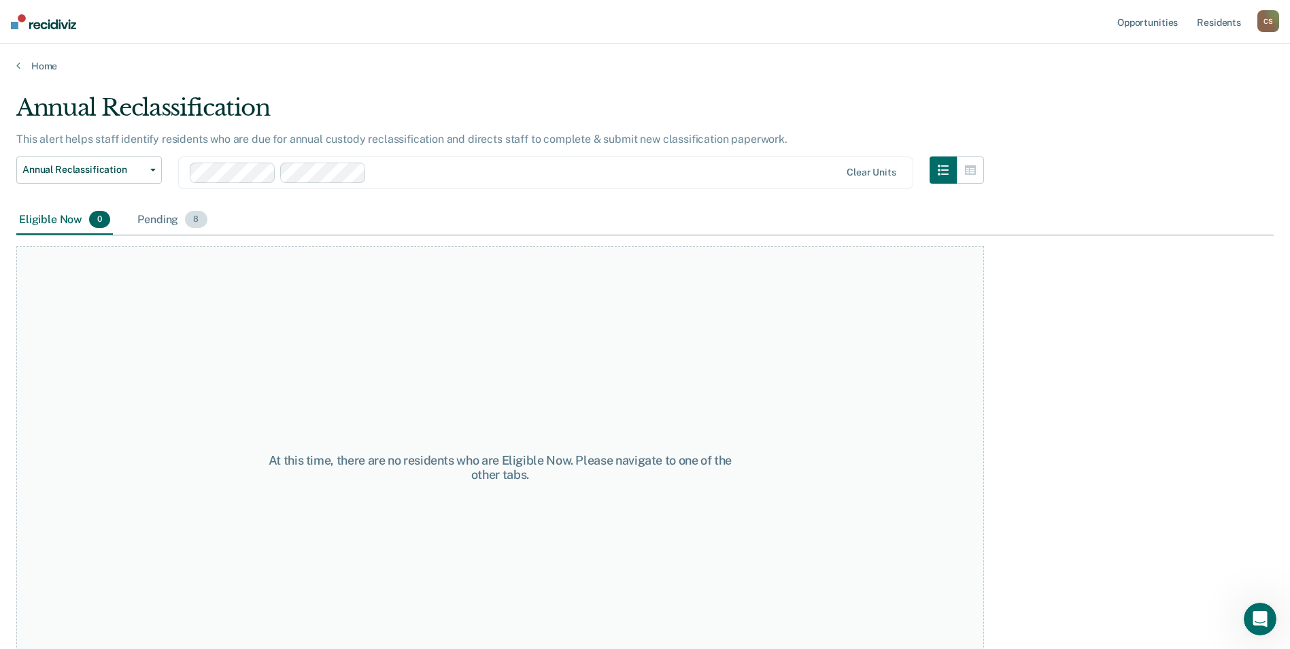
click at [144, 218] on div "Pending 8" at bounding box center [172, 220] width 75 height 30
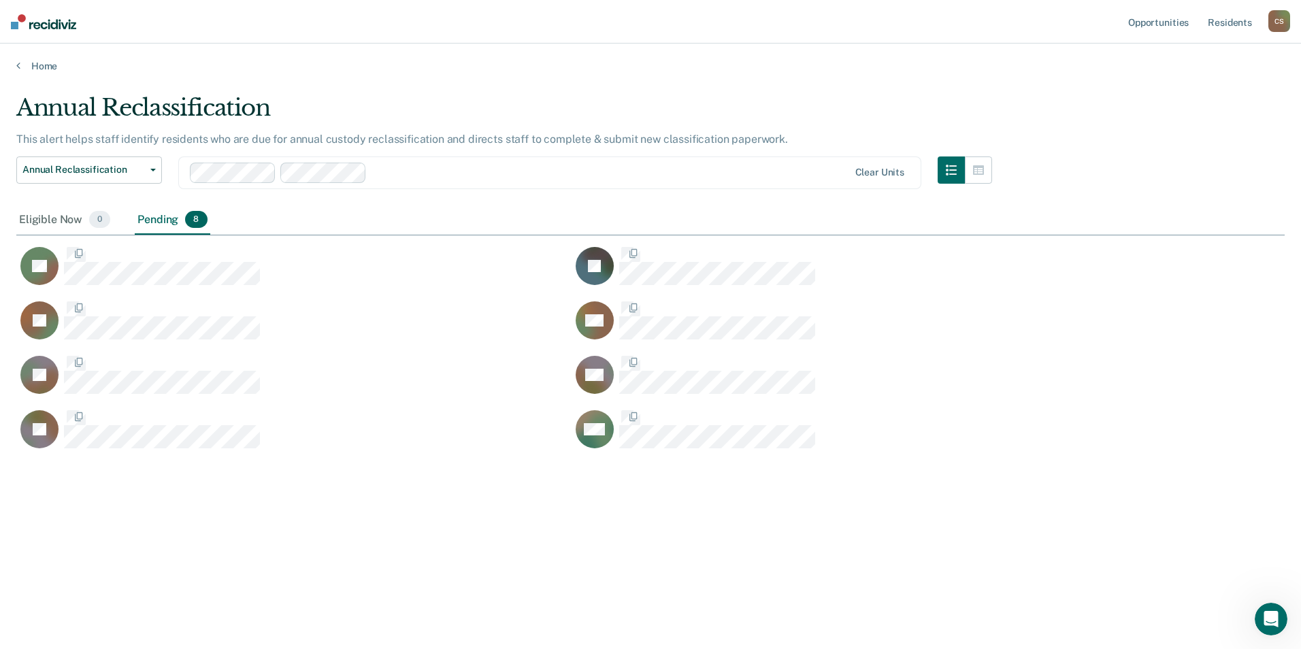
scroll to position [443, 1258]
